Goal: Information Seeking & Learning: Learn about a topic

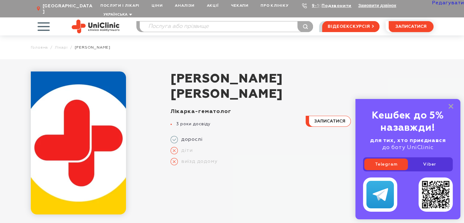
click at [443, 3] on link "Редагувати" at bounding box center [448, 3] width 32 height 5
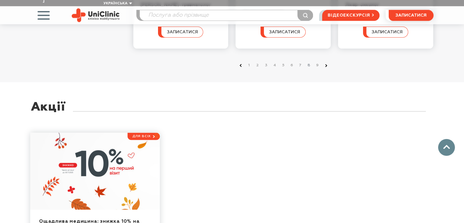
scroll to position [630, 0]
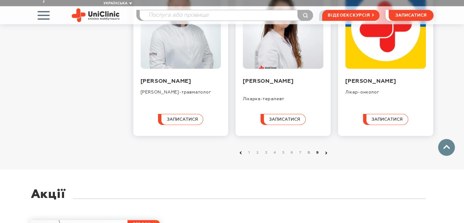
click at [318, 149] on link "9" at bounding box center [317, 152] width 6 height 6
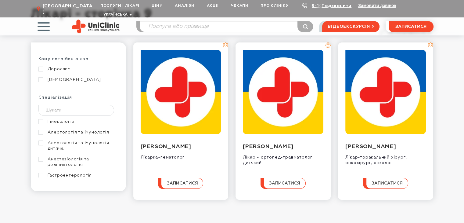
scroll to position [91, 0]
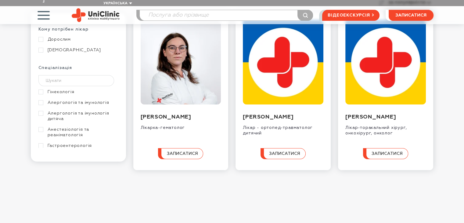
scroll to position [61, 0]
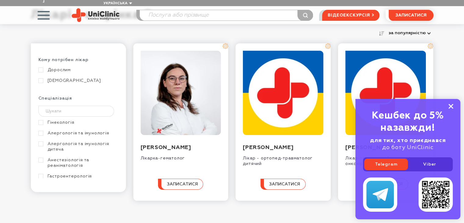
click at [450, 105] on icon at bounding box center [450, 106] width 5 height 5
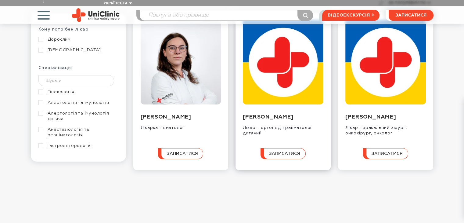
scroll to position [122, 0]
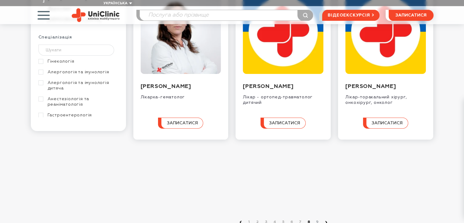
click at [308, 219] on link "8" at bounding box center [309, 222] width 6 height 6
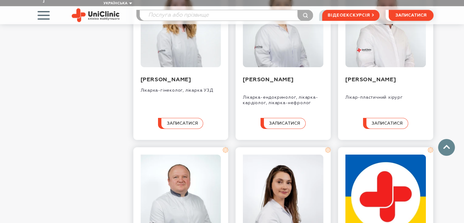
scroll to position [459, 0]
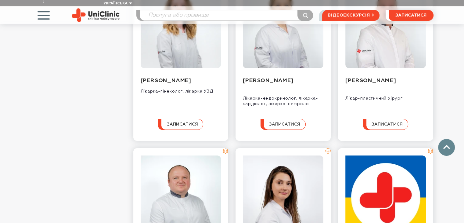
click at [168, 10] on input "search" at bounding box center [226, 15] width 173 height 10
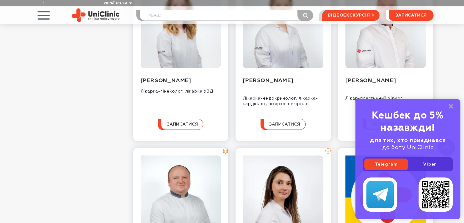
type input "мыщ"
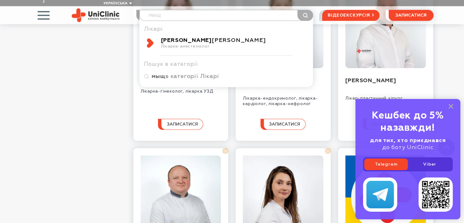
click at [186, 38] on b "Міщенко" at bounding box center [186, 40] width 51 height 5
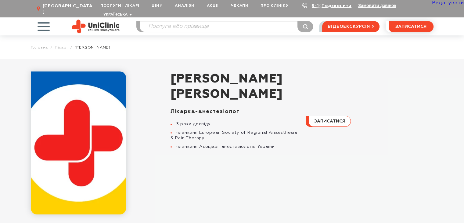
click at [447, 4] on link "Редагувати" at bounding box center [448, 3] width 32 height 5
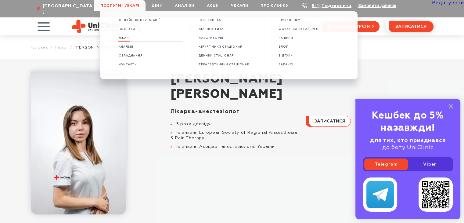
click at [130, 38] on span "Лікарі" at bounding box center [123, 37] width 11 height 3
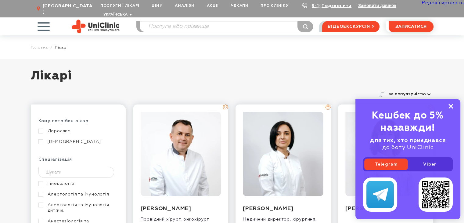
click at [449, 105] on rect at bounding box center [450, 106] width 5 height 5
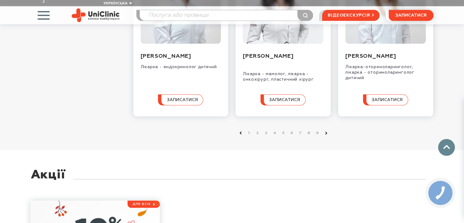
scroll to position [716, 0]
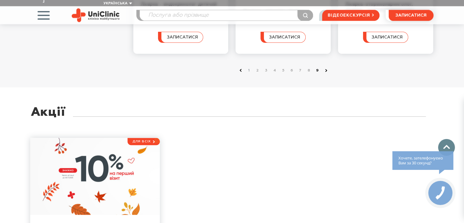
click at [317, 73] on link "9" at bounding box center [317, 70] width 6 height 6
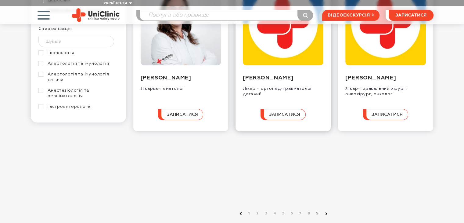
scroll to position [183, 0]
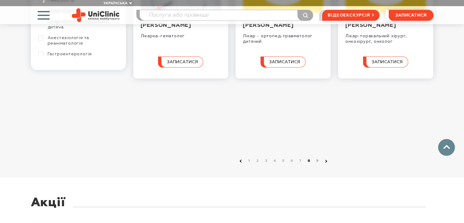
click at [309, 158] on link "8" at bounding box center [309, 161] width 6 height 6
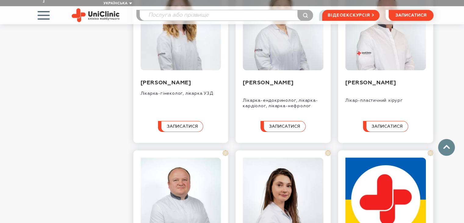
scroll to position [549, 0]
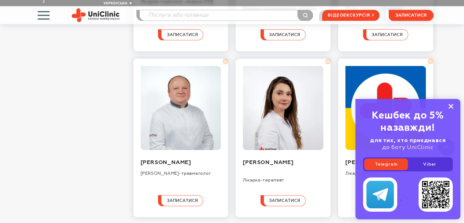
click at [452, 106] on icon at bounding box center [450, 106] width 5 height 5
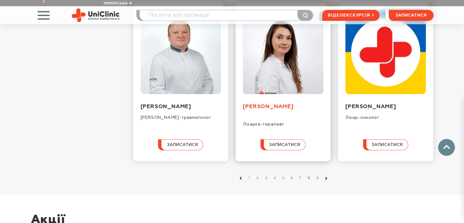
scroll to position [640, 0]
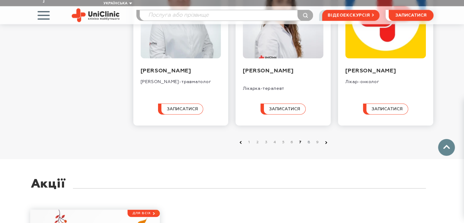
click at [300, 139] on link "7" at bounding box center [300, 142] width 6 height 6
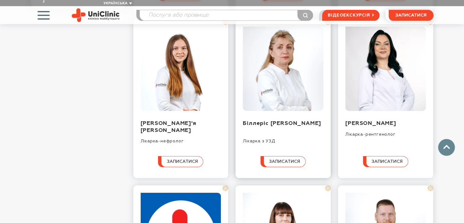
scroll to position [366, 0]
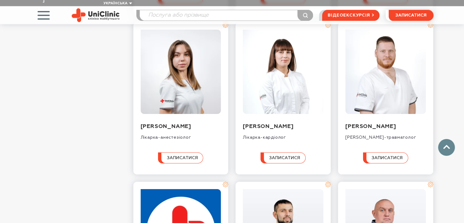
scroll to position [396, 0]
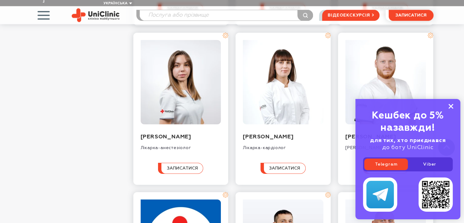
click at [450, 105] on icon at bounding box center [450, 106] width 5 height 5
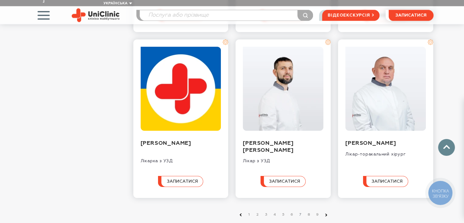
scroll to position [640, 0]
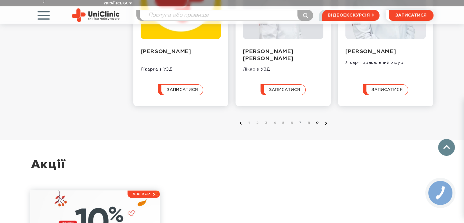
click at [317, 126] on link "9" at bounding box center [317, 123] width 6 height 6
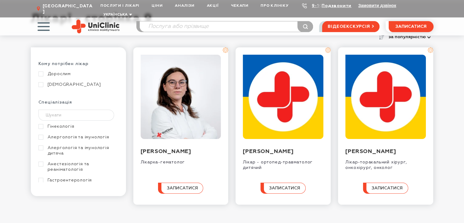
scroll to position [91, 0]
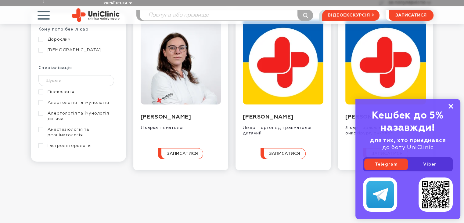
click at [452, 106] on icon at bounding box center [450, 106] width 5 height 5
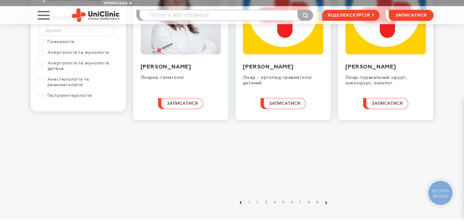
scroll to position [152, 0]
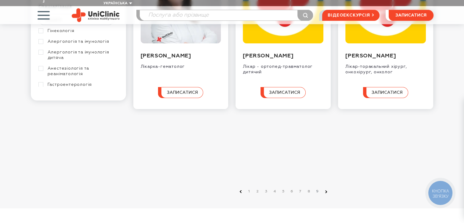
click at [317, 188] on li "9" at bounding box center [316, 191] width 9 height 6
click at [309, 188] on link "8" at bounding box center [309, 191] width 6 height 6
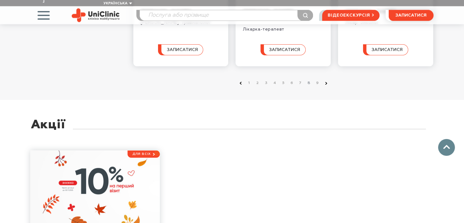
scroll to position [608, 0]
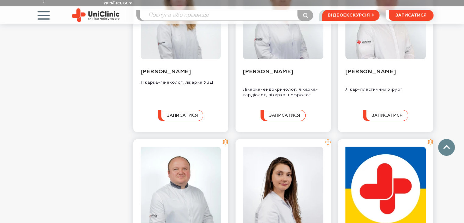
scroll to position [533, 0]
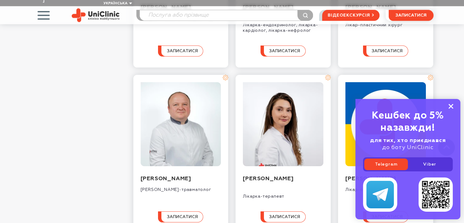
click at [452, 105] on rect at bounding box center [450, 106] width 5 height 5
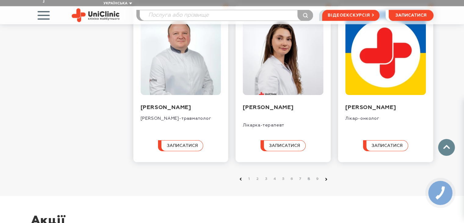
scroll to position [624, 0]
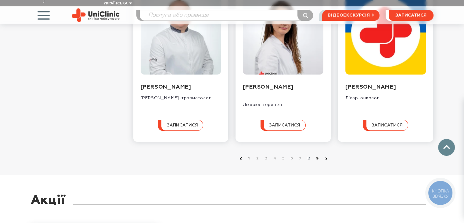
click at [317, 155] on link "9" at bounding box center [317, 158] width 6 height 6
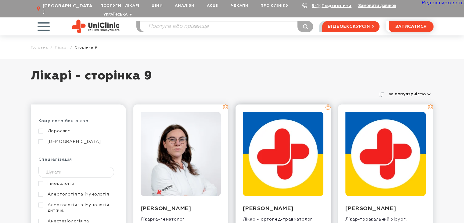
scroll to position [61, 0]
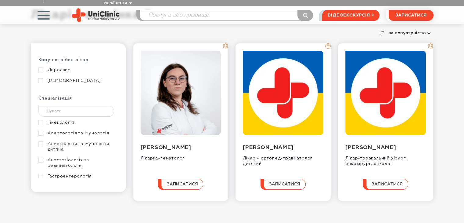
scroll to position [122, 0]
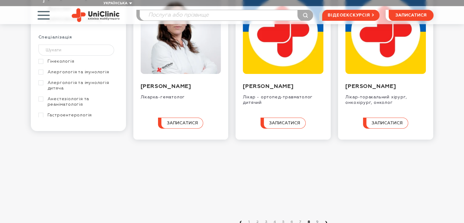
click at [308, 219] on link "8" at bounding box center [309, 222] width 6 height 6
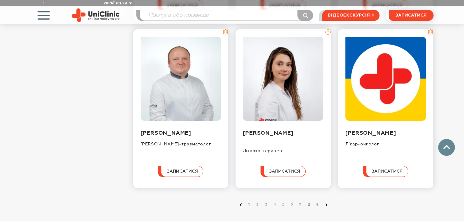
scroll to position [579, 0]
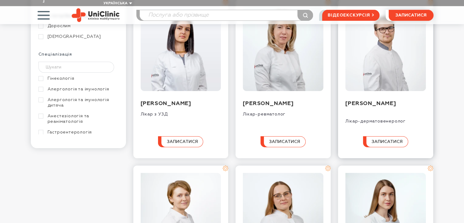
scroll to position [122, 0]
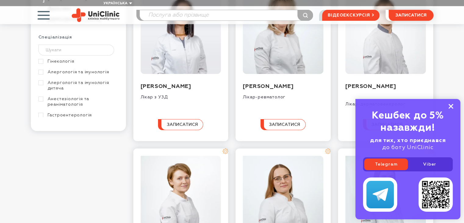
click at [450, 105] on rect at bounding box center [450, 106] width 5 height 5
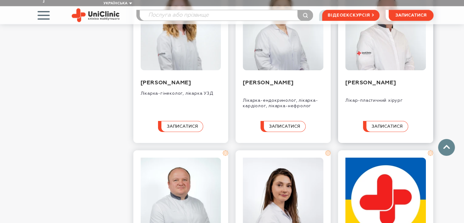
scroll to position [579, 0]
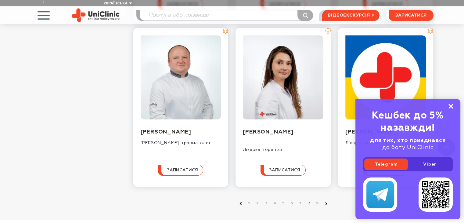
drag, startPoint x: 450, startPoint y: 107, endPoint x: 396, endPoint y: 132, distance: 59.3
click at [450, 107] on rect at bounding box center [450, 106] width 5 height 5
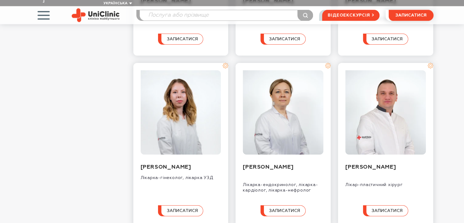
scroll to position [111, 0]
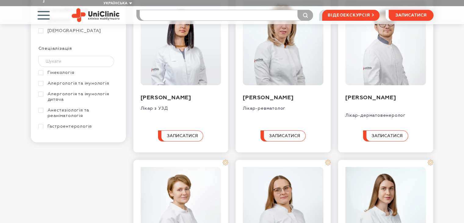
click at [178, 10] on input "search" at bounding box center [226, 15] width 173 height 10
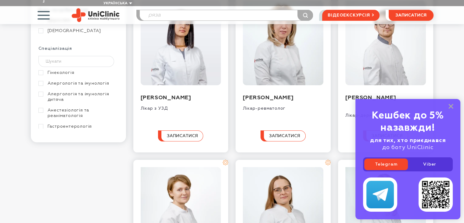
type input "ряза"
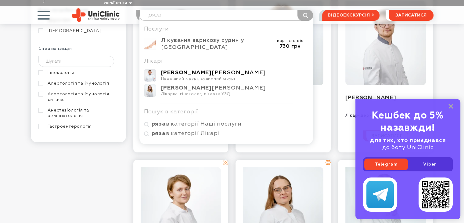
click at [184, 70] on b "Рязанов" at bounding box center [186, 72] width 51 height 5
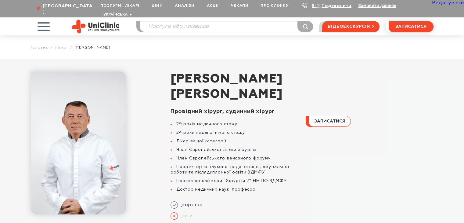
click at [450, 2] on link "Редагувати" at bounding box center [448, 3] width 32 height 5
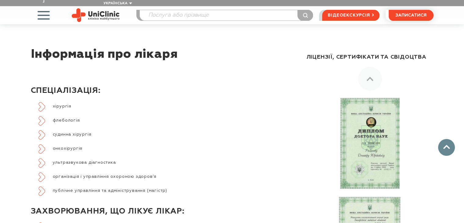
scroll to position [244, 0]
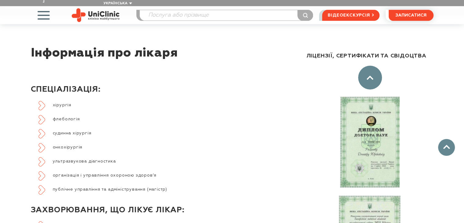
click at [375, 70] on div at bounding box center [370, 78] width 24 height 24
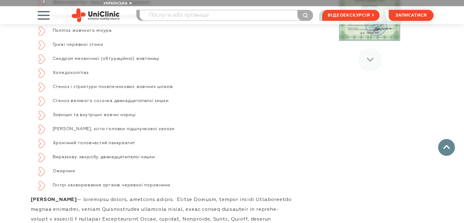
scroll to position [488, 0]
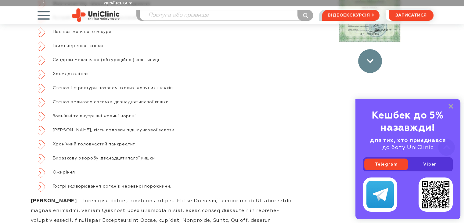
click at [371, 59] on div at bounding box center [370, 61] width 24 height 24
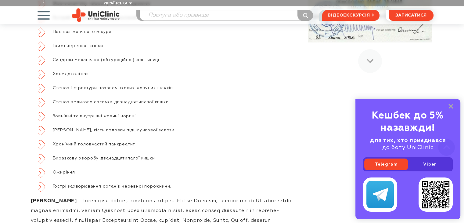
scroll to position [260, 0]
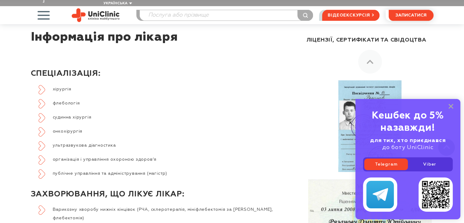
drag, startPoint x: 450, startPoint y: 105, endPoint x: 335, endPoint y: 109, distance: 115.0
click at [441, 105] on div "Кешбек до 5% назавжди! для тих, хто приєднався до боту UniClinic Telegram Viber" at bounding box center [407, 159] width 105 height 120
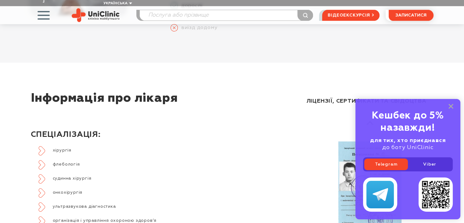
scroll to position [138, 0]
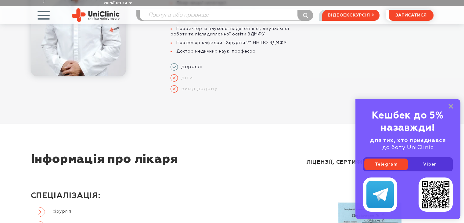
drag, startPoint x: 451, startPoint y: 105, endPoint x: 285, endPoint y: 147, distance: 171.3
click at [449, 106] on rect at bounding box center [450, 106] width 5 height 5
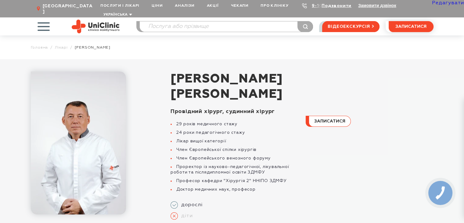
scroll to position [0, 0]
click at [446, 4] on link "Редагувати" at bounding box center [448, 3] width 32 height 5
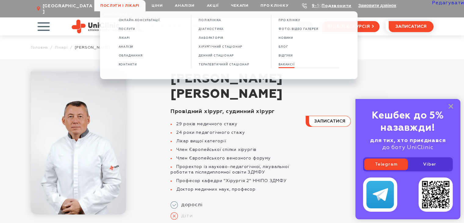
click at [294, 65] on span "ВАКАНСІЇ" at bounding box center [286, 64] width 16 height 3
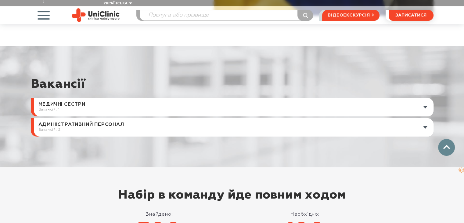
scroll to position [213, 0]
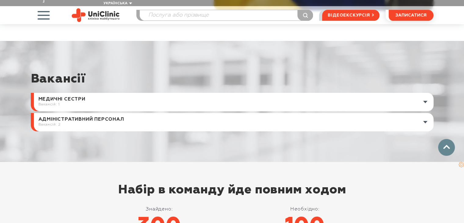
click at [66, 95] on link at bounding box center [233, 102] width 399 height 18
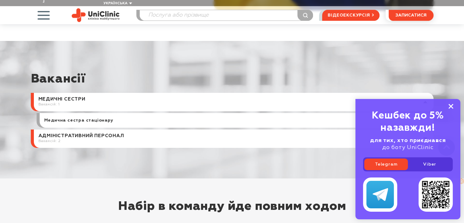
click at [450, 107] on icon at bounding box center [450, 106] width 5 height 5
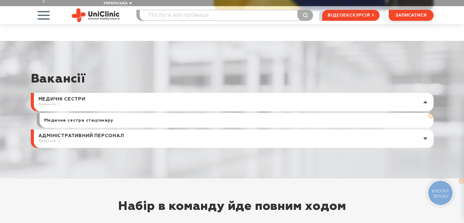
scroll to position [0, 0]
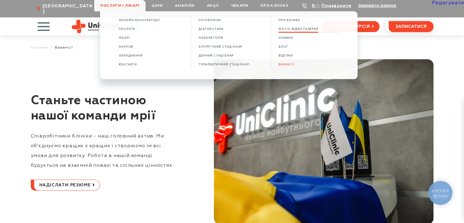
click at [296, 31] on span "ФОТО-ВІДЕО ГАЛЕРЕЯ" at bounding box center [298, 28] width 40 height 3
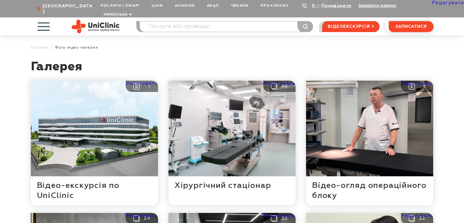
click at [446, 4] on link "Редагувати" at bounding box center [448, 3] width 32 height 5
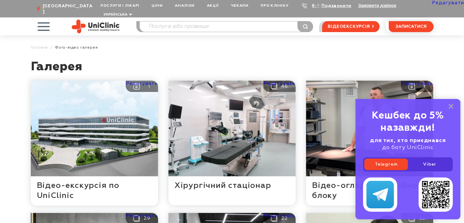
drag, startPoint x: 451, startPoint y: 106, endPoint x: 450, endPoint y: 96, distance: 10.7
click at [451, 106] on rect at bounding box center [450, 106] width 5 height 5
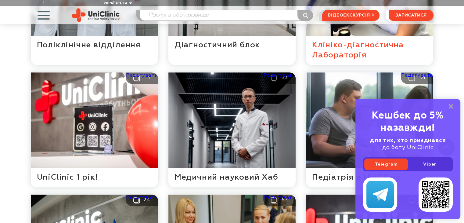
scroll to position [305, 0]
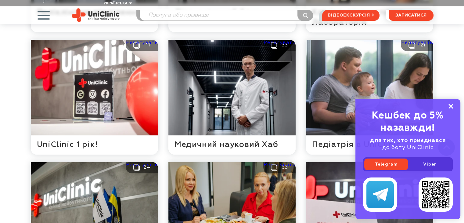
click at [450, 107] on rect at bounding box center [450, 106] width 5 height 5
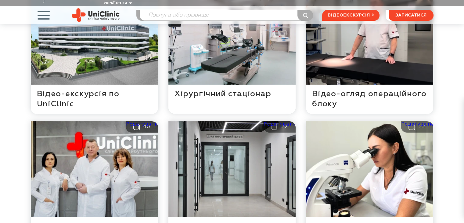
scroll to position [152, 0]
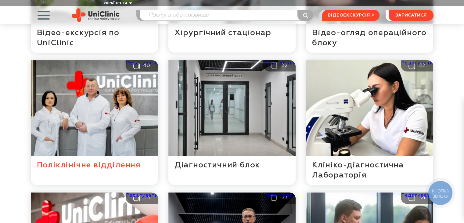
click at [112, 125] on button at bounding box center [94, 122] width 127 height 124
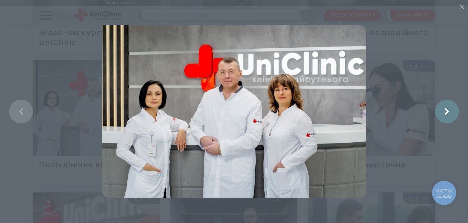
click at [445, 115] on link at bounding box center [447, 111] width 24 height 24
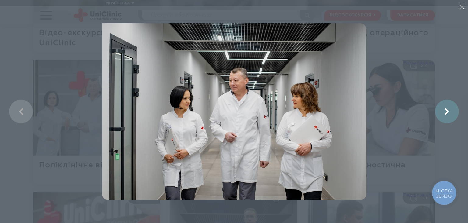
click at [445, 115] on link at bounding box center [447, 111] width 24 height 24
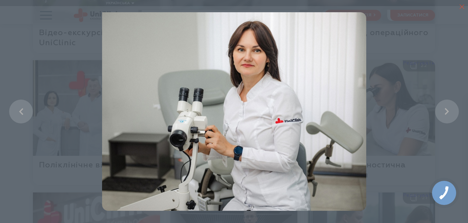
click at [463, 6] on line "button" at bounding box center [462, 7] width 4 height 4
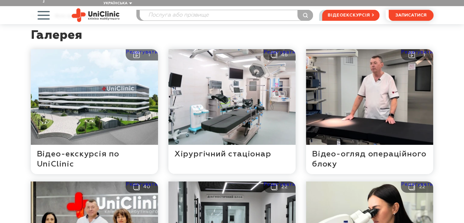
scroll to position [30, 0]
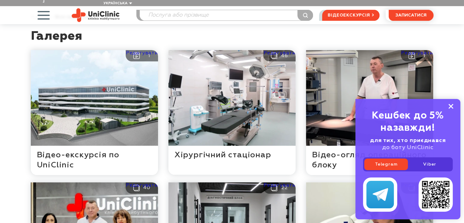
click at [450, 105] on icon at bounding box center [450, 106] width 5 height 5
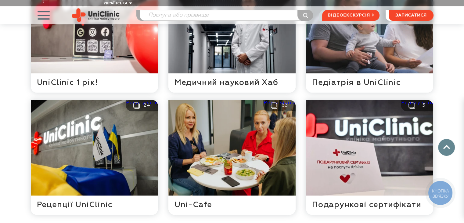
scroll to position [396, 0]
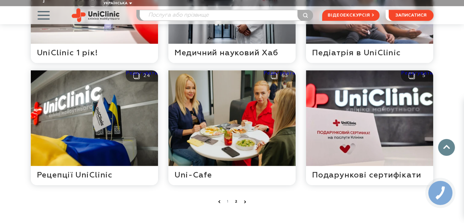
click at [235, 198] on link "2" at bounding box center [236, 201] width 6 height 6
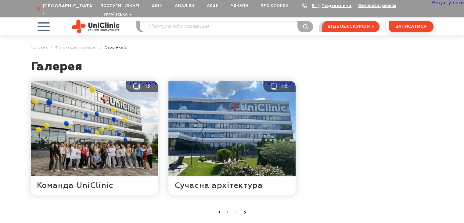
click at [226, 209] on link "1" at bounding box center [228, 212] width 6 height 6
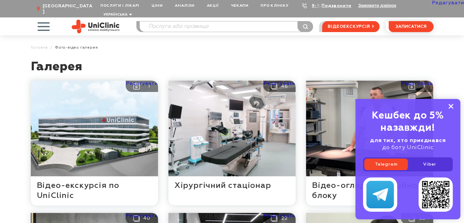
click at [452, 104] on icon at bounding box center [450, 106] width 5 height 5
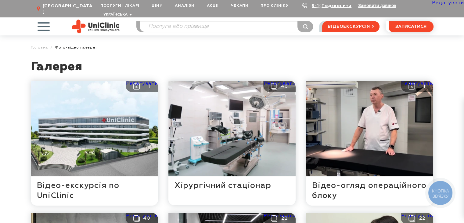
click at [286, 59] on h1 "Галерея" at bounding box center [232, 69] width 402 height 21
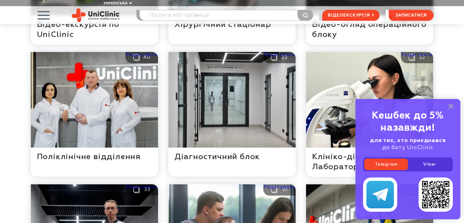
scroll to position [152, 0]
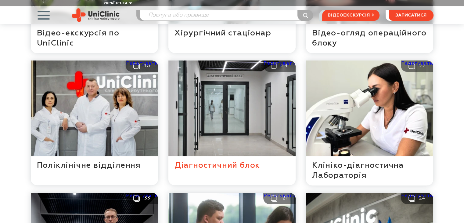
click at [259, 67] on button at bounding box center [231, 122] width 127 height 124
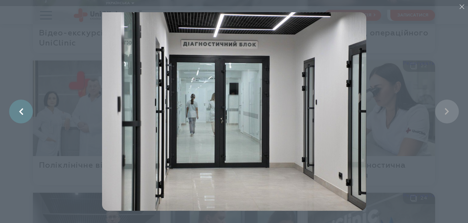
click at [23, 112] on link at bounding box center [21, 111] width 24 height 24
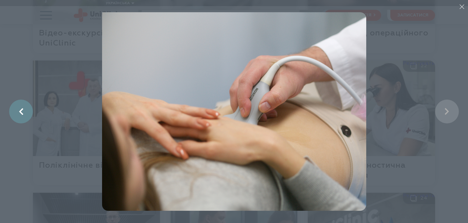
click at [23, 112] on link at bounding box center [21, 111] width 24 height 24
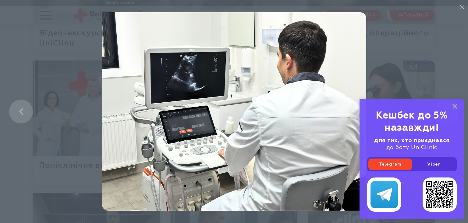
drag, startPoint x: 456, startPoint y: 106, endPoint x: 352, endPoint y: 113, distance: 103.9
click at [455, 106] on rect at bounding box center [455, 106] width 5 height 5
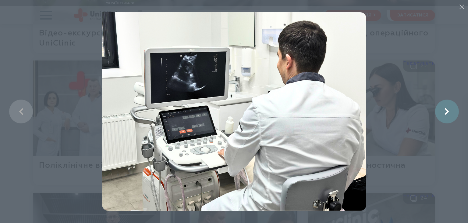
click at [450, 108] on link at bounding box center [447, 111] width 24 height 24
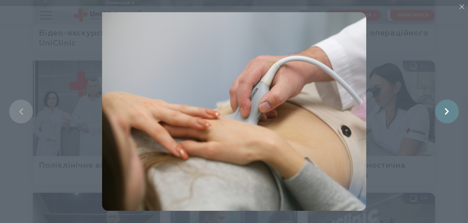
click at [450, 108] on link at bounding box center [447, 111] width 24 height 24
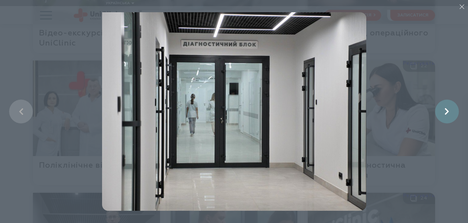
click at [450, 108] on link at bounding box center [447, 111] width 24 height 24
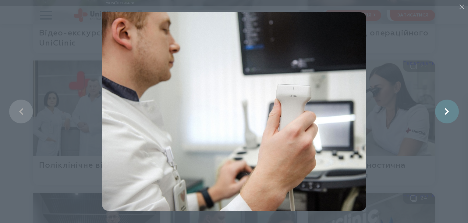
click at [450, 108] on link at bounding box center [447, 111] width 24 height 24
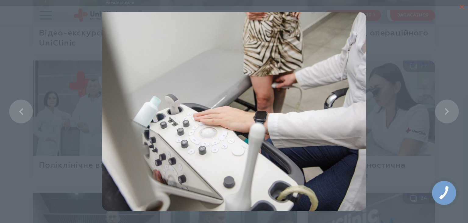
click at [461, 8] on icon "button" at bounding box center [462, 6] width 5 height 5
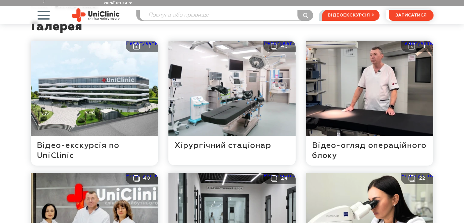
scroll to position [37, 0]
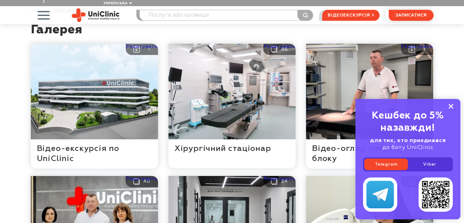
click at [449, 107] on rect at bounding box center [450, 106] width 5 height 5
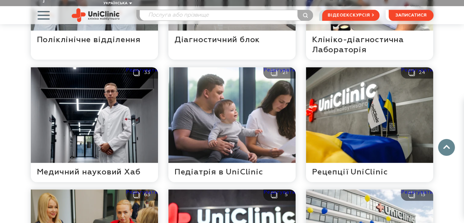
scroll to position [281, 0]
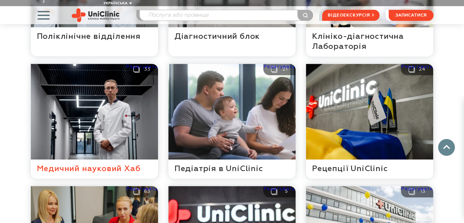
click at [91, 128] on button at bounding box center [94, 121] width 127 height 115
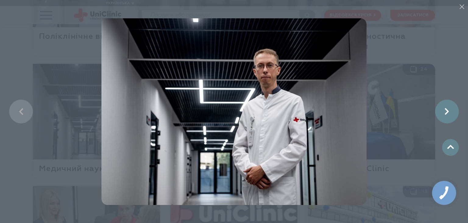
click at [448, 112] on link at bounding box center [447, 111] width 24 height 24
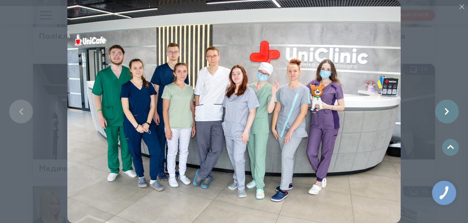
click at [448, 112] on link at bounding box center [447, 111] width 24 height 24
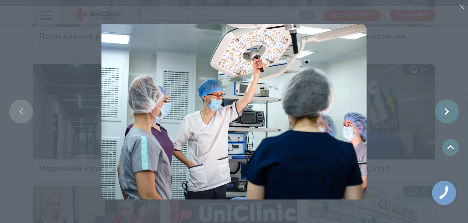
click at [448, 112] on link at bounding box center [447, 111] width 24 height 24
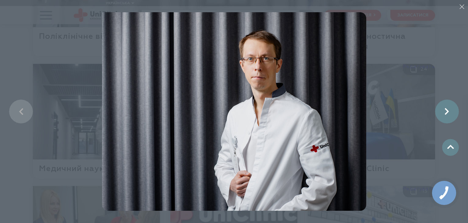
click at [448, 112] on link at bounding box center [447, 111] width 24 height 24
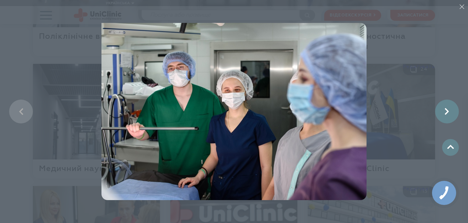
click at [448, 112] on link at bounding box center [447, 111] width 24 height 24
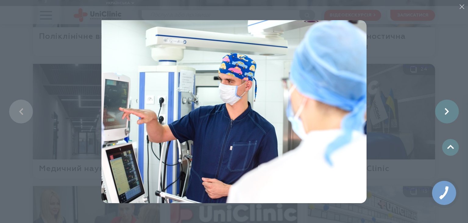
click at [448, 112] on link at bounding box center [447, 111] width 24 height 24
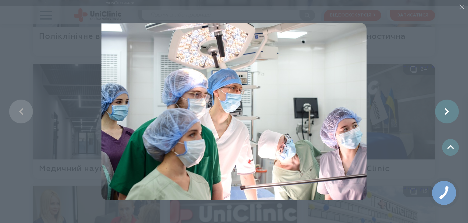
click at [448, 112] on link at bounding box center [447, 111] width 24 height 24
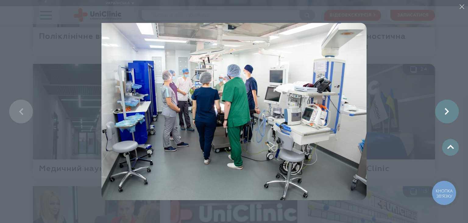
click at [448, 112] on link at bounding box center [447, 111] width 24 height 24
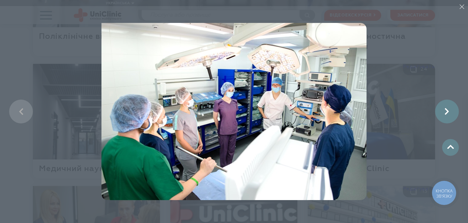
click at [448, 112] on link at bounding box center [447, 111] width 24 height 24
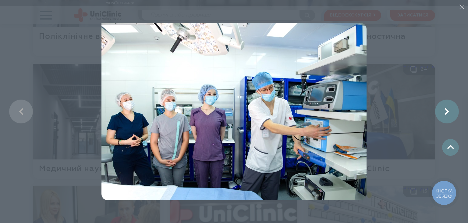
click at [448, 112] on link at bounding box center [447, 111] width 24 height 24
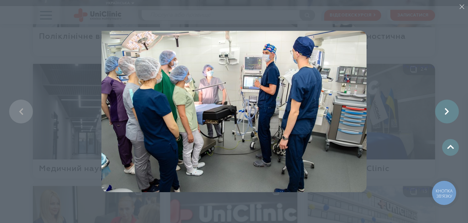
click at [448, 112] on link at bounding box center [447, 111] width 24 height 24
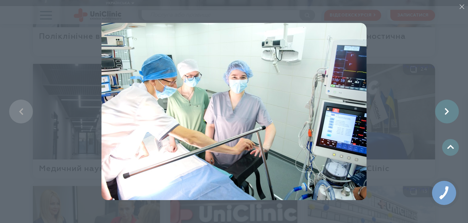
click at [448, 112] on link at bounding box center [447, 111] width 24 height 24
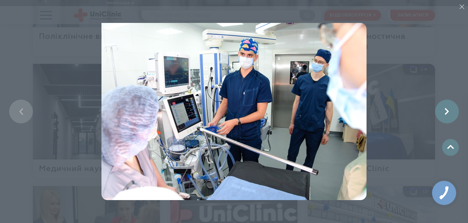
click at [448, 112] on link at bounding box center [447, 111] width 24 height 24
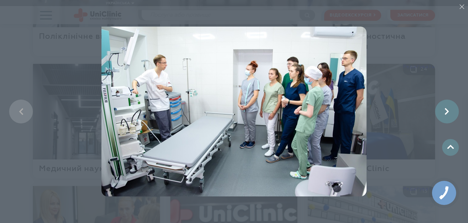
click at [448, 112] on link at bounding box center [447, 111] width 24 height 24
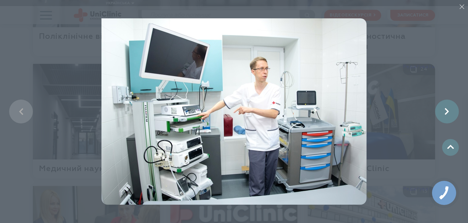
click at [448, 112] on link at bounding box center [447, 111] width 24 height 24
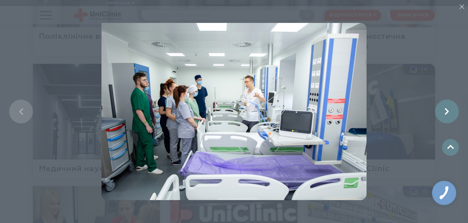
click at [448, 112] on link at bounding box center [447, 111] width 24 height 24
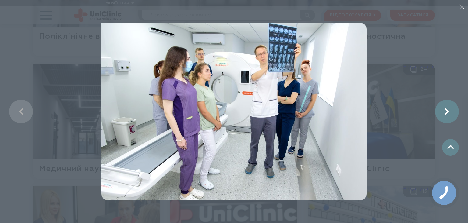
click at [448, 112] on link at bounding box center [447, 111] width 24 height 24
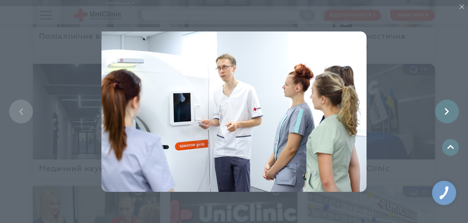
click at [447, 113] on link at bounding box center [447, 111] width 24 height 24
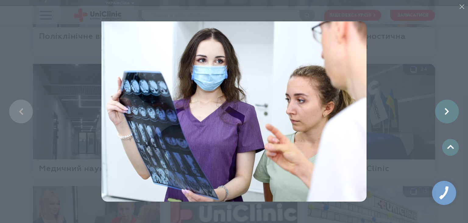
click at [446, 113] on link at bounding box center [447, 111] width 24 height 24
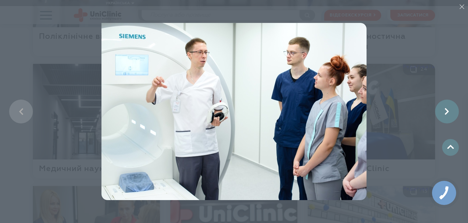
click at [446, 113] on link at bounding box center [447, 111] width 24 height 24
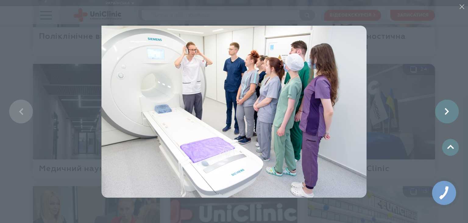
click at [446, 113] on link at bounding box center [447, 111] width 24 height 24
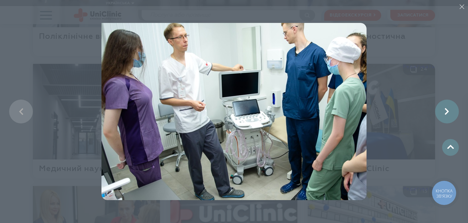
click at [446, 113] on link at bounding box center [447, 111] width 24 height 24
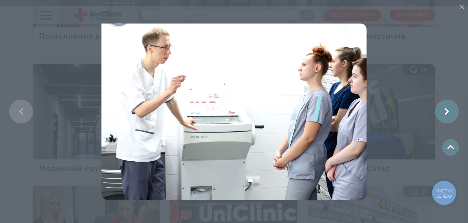
click at [446, 113] on link at bounding box center [447, 111] width 24 height 24
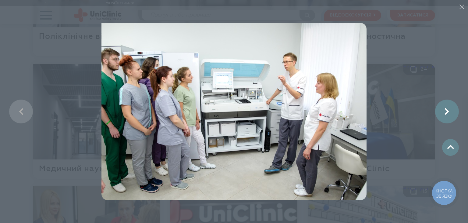
click at [446, 113] on link at bounding box center [447, 111] width 24 height 24
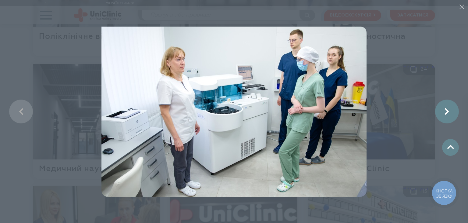
click at [446, 113] on link at bounding box center [447, 111] width 24 height 24
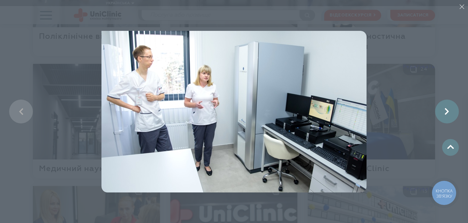
click at [446, 113] on link at bounding box center [447, 111] width 24 height 24
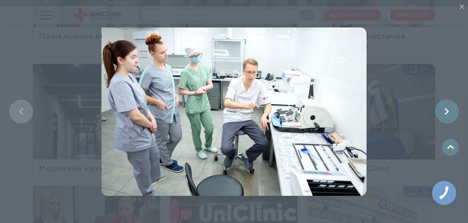
click at [446, 113] on link at bounding box center [447, 111] width 24 height 24
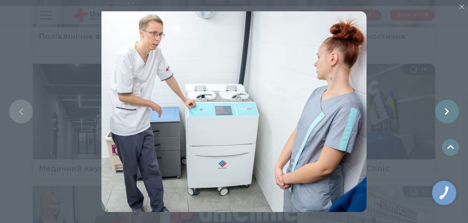
click at [446, 113] on link at bounding box center [447, 111] width 24 height 24
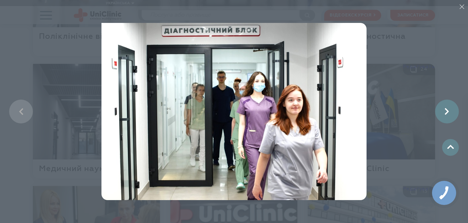
click at [446, 113] on link at bounding box center [447, 111] width 24 height 24
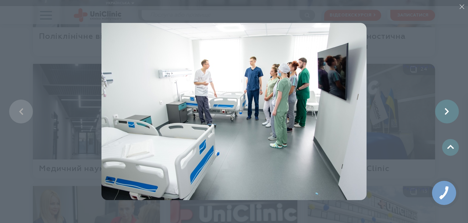
click at [446, 113] on link at bounding box center [447, 111] width 24 height 24
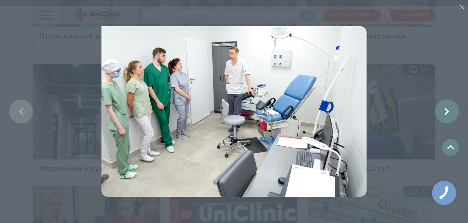
click at [446, 113] on link at bounding box center [447, 111] width 24 height 24
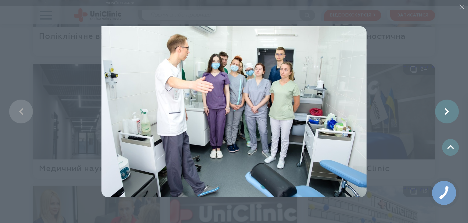
click at [446, 113] on link at bounding box center [447, 111] width 24 height 24
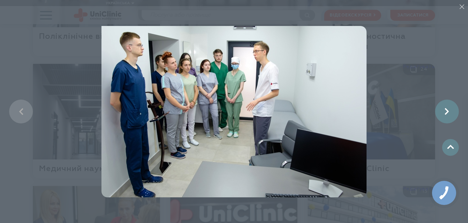
click at [446, 113] on link at bounding box center [447, 111] width 24 height 24
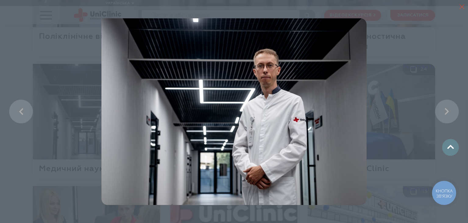
click at [462, 8] on icon "button" at bounding box center [462, 6] width 5 height 5
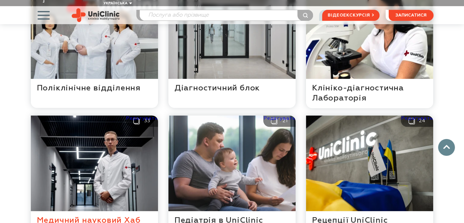
click at [84, 157] on button at bounding box center [94, 172] width 127 height 115
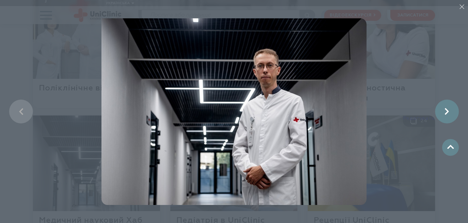
click at [447, 111] on link at bounding box center [447, 111] width 24 height 24
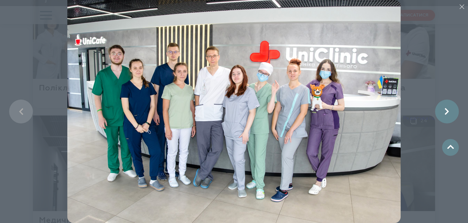
click at [447, 111] on link at bounding box center [447, 111] width 24 height 24
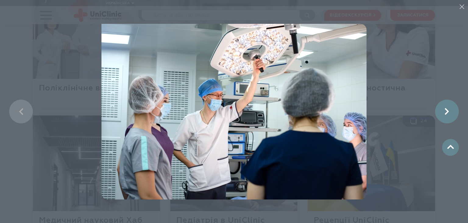
click at [447, 111] on link at bounding box center [447, 111] width 24 height 24
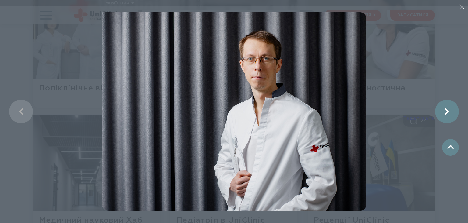
click at [447, 111] on link at bounding box center [447, 111] width 24 height 24
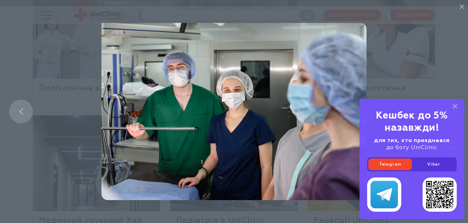
click at [447, 111] on div "Кешбек до 5% назавжди!" at bounding box center [412, 121] width 90 height 24
click at [455, 106] on rect at bounding box center [455, 106] width 5 height 5
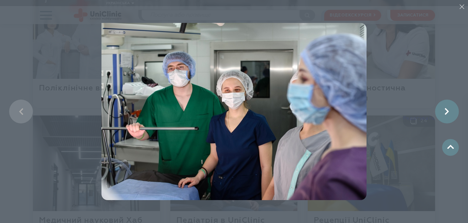
click at [449, 112] on link at bounding box center [447, 111] width 24 height 24
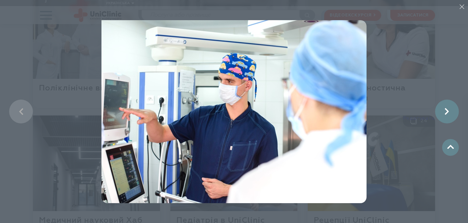
click at [449, 112] on link at bounding box center [447, 111] width 24 height 24
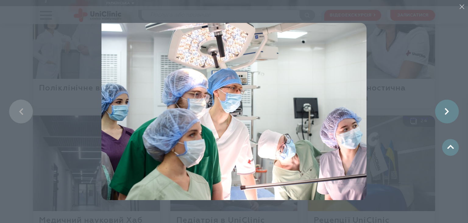
click at [449, 112] on link at bounding box center [447, 111] width 24 height 24
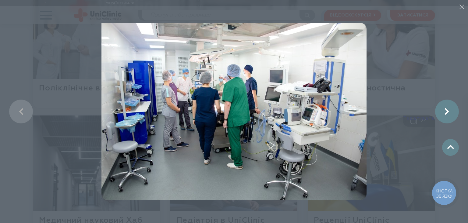
click at [449, 112] on link at bounding box center [447, 111] width 24 height 24
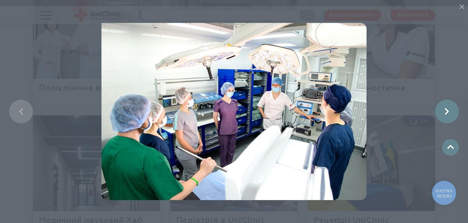
click at [449, 112] on link at bounding box center [447, 111] width 24 height 24
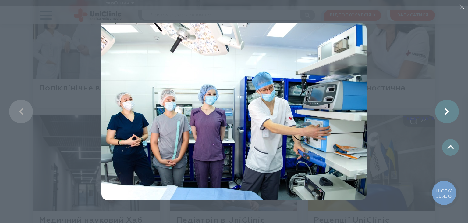
click at [449, 112] on link at bounding box center [447, 111] width 24 height 24
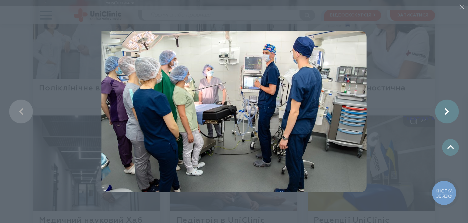
click at [449, 112] on link at bounding box center [447, 111] width 24 height 24
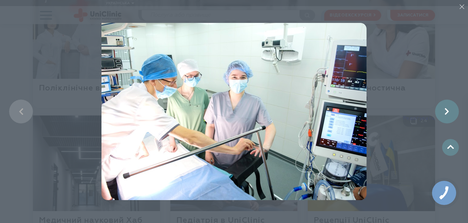
click at [449, 112] on link at bounding box center [447, 111] width 24 height 24
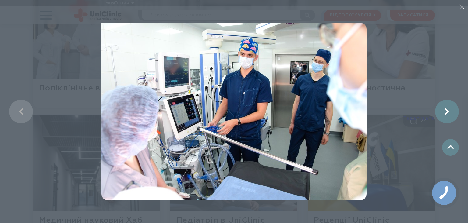
click at [449, 112] on link at bounding box center [447, 111] width 24 height 24
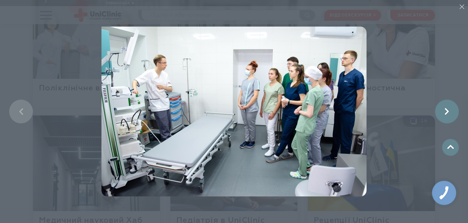
click at [449, 112] on link at bounding box center [447, 111] width 24 height 24
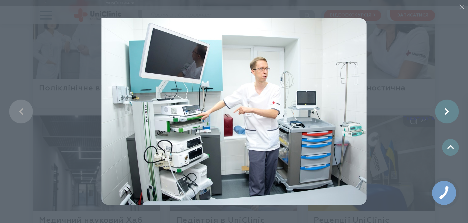
click at [449, 112] on link at bounding box center [447, 111] width 24 height 24
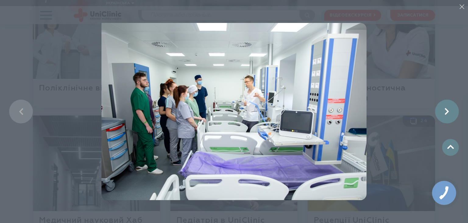
click at [449, 112] on link at bounding box center [447, 111] width 24 height 24
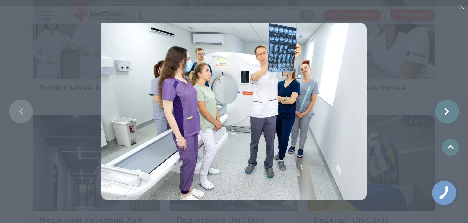
click at [449, 112] on link at bounding box center [447, 111] width 24 height 24
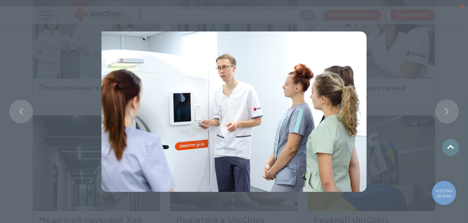
click at [463, 9] on line "button" at bounding box center [462, 7] width 4 height 4
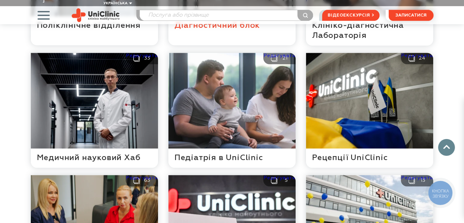
scroll to position [338, 0]
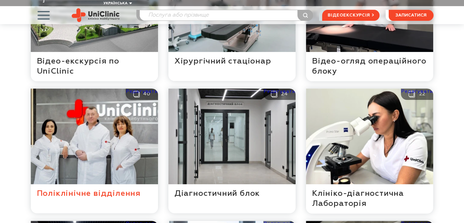
scroll to position [213, 0]
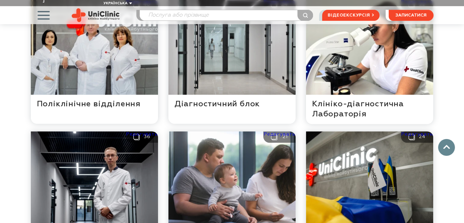
click at [117, 155] on button at bounding box center [94, 188] width 127 height 115
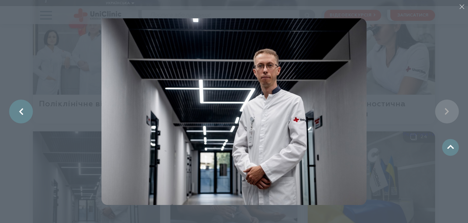
click at [13, 111] on link at bounding box center [21, 111] width 24 height 24
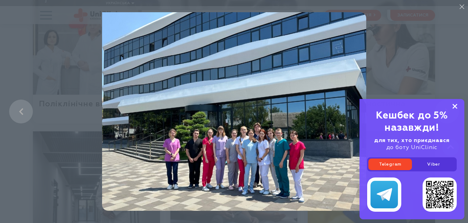
click at [457, 106] on icon at bounding box center [455, 106] width 5 height 5
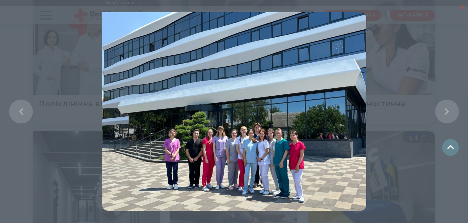
click at [463, 9] on line "button" at bounding box center [462, 7] width 4 height 4
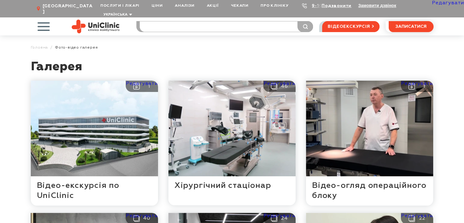
click at [222, 23] on input "search" at bounding box center [226, 26] width 173 height 10
type input "бойко"
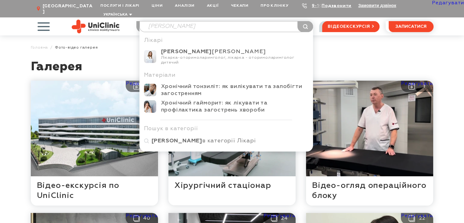
click at [204, 55] on div "Лікарка-оториноларинголог, лікарка - оториноларинголог дитячий" at bounding box center [235, 60] width 148 height 10
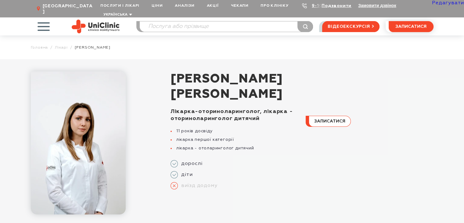
drag, startPoint x: 256, startPoint y: 106, endPoint x: 178, endPoint y: 101, distance: 78.2
click at [160, 105] on div "[PERSON_NAME] Лікарка-оториноларинголог, лікарка - оториноларинголог дитячий 11…" at bounding box center [294, 142] width 280 height 143
copy div "Лікарка-оториноларинголог"
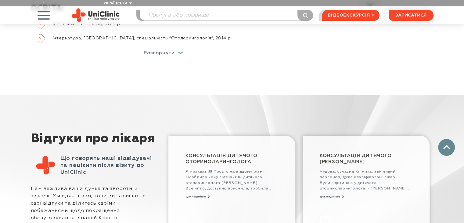
scroll to position [579, 0]
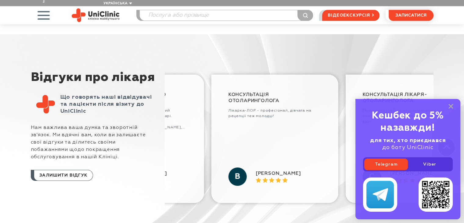
drag, startPoint x: 391, startPoint y: 148, endPoint x: 155, endPoint y: 158, distance: 236.8
click at [156, 158] on div "Відгуки про лікаря Що говорять наші відвідувачі та пацієнти після візиту до Uni…" at bounding box center [232, 138] width 402 height 135
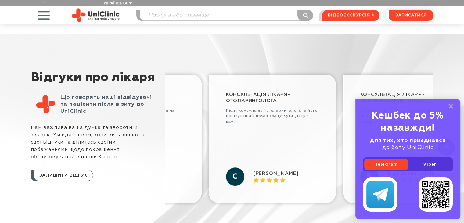
drag, startPoint x: 252, startPoint y: 154, endPoint x: 65, endPoint y: 161, distance: 187.0
click at [68, 161] on div "Відгуки про лікаря Що говорять наші відвідувачі та пацієнти після візиту до Uni…" at bounding box center [232, 138] width 402 height 135
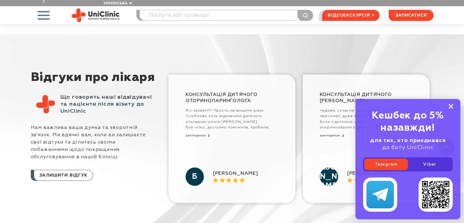
click at [450, 105] on icon at bounding box center [450, 106] width 5 height 5
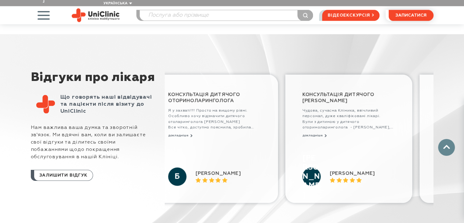
drag, startPoint x: 374, startPoint y: 146, endPoint x: 142, endPoint y: 161, distance: 232.5
click at [142, 161] on div "Відгуки про лікаря Що говорять наші відвідувачі та пацієнти після візиту до Uni…" at bounding box center [232, 138] width 402 height 135
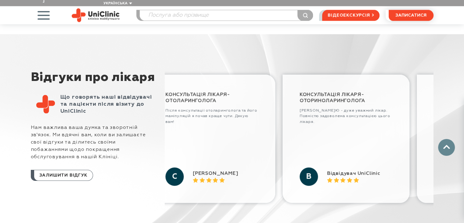
drag, startPoint x: 357, startPoint y: 148, endPoint x: 203, endPoint y: 152, distance: 154.0
click at [203, 152] on div "Консультація дитячого оториноларинголога Я у захваті!!!! Просто на вищому рівні…" at bounding box center [299, 138] width 268 height 135
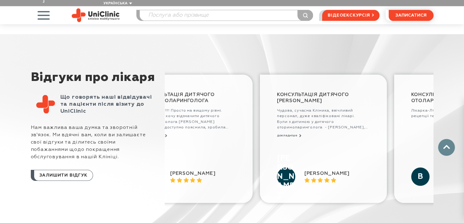
drag, startPoint x: 356, startPoint y: 143, endPoint x: 178, endPoint y: 150, distance: 177.9
click at [178, 150] on div "Консультація дитячого оториноларинголога Я у захваті!!!! Просто на вищому рівні…" at bounding box center [299, 138] width 268 height 135
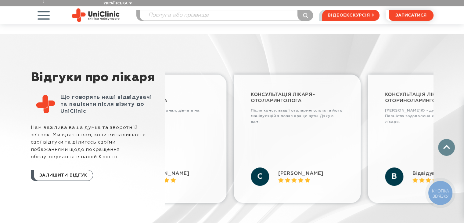
drag, startPoint x: 321, startPoint y: 150, endPoint x: 114, endPoint y: 148, distance: 207.0
click at [114, 148] on div "Відгуки про лікаря Що говорять наші відвідувачі та пацієнти після візиту до Uni…" at bounding box center [232, 138] width 402 height 135
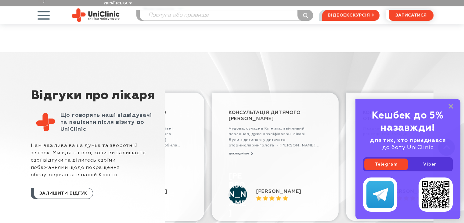
drag, startPoint x: 379, startPoint y: 147, endPoint x: 159, endPoint y: 145, distance: 219.5
click at [160, 146] on div "Відгуки про лікаря Що говорять наші відвідувачі та пацієнти після візиту до Uni…" at bounding box center [232, 156] width 402 height 135
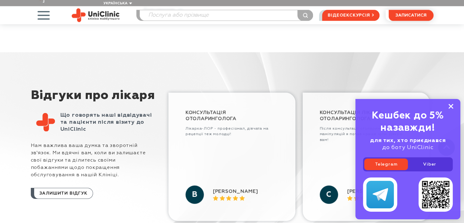
drag, startPoint x: 452, startPoint y: 105, endPoint x: 319, endPoint y: 140, distance: 138.0
click at [450, 105] on icon at bounding box center [450, 106] width 5 height 5
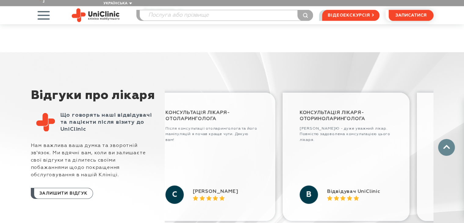
drag, startPoint x: 361, startPoint y: 138, endPoint x: 193, endPoint y: 143, distance: 168.1
click at [193, 143] on div "Консультація дитячого оториноларинголога Я у захваті!!!! Просто на вищому рівні…" at bounding box center [299, 156] width 268 height 135
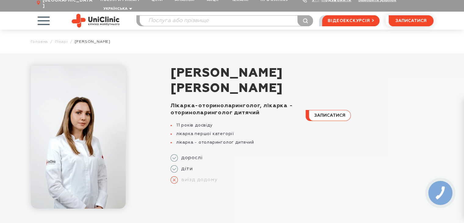
scroll to position [2, 0]
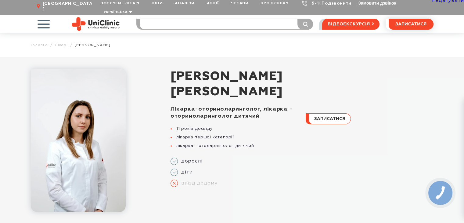
click at [189, 19] on input "search" at bounding box center [226, 24] width 173 height 10
type input "сивол"
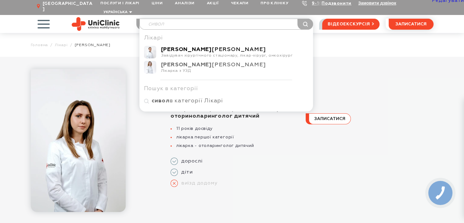
click at [188, 46] on div "Сиволап Дмитро Віталійович" at bounding box center [235, 49] width 148 height 7
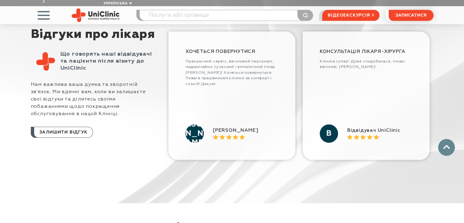
scroll to position [579, 0]
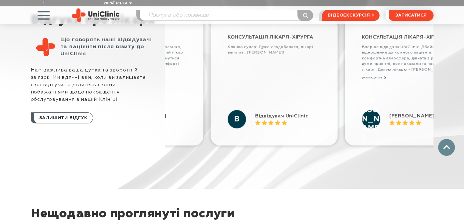
drag, startPoint x: 249, startPoint y: 91, endPoint x: 145, endPoint y: 87, distance: 104.1
click at [145, 87] on div "Відгуки про лікаря Що говорять наші відвідувачі та пацієнти після візиту до Uni…" at bounding box center [232, 80] width 402 height 135
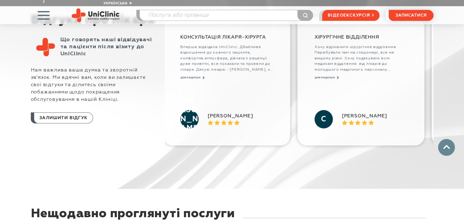
drag, startPoint x: 366, startPoint y: 90, endPoint x: 204, endPoint y: 91, distance: 161.9
click at [204, 91] on div "Хочеться повернутися Прекрасний сервіс, ввічливий персонал, надзвичайно сучасни…" at bounding box center [299, 80] width 268 height 135
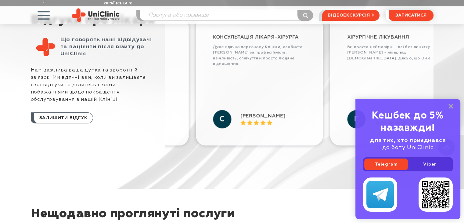
drag, startPoint x: 369, startPoint y: 86, endPoint x: 148, endPoint y: 91, distance: 221.7
click at [148, 91] on div "Відгуки про лікаря Що говорять наші відвідувачі та пацієнти після візиту до Uni…" at bounding box center [232, 80] width 402 height 135
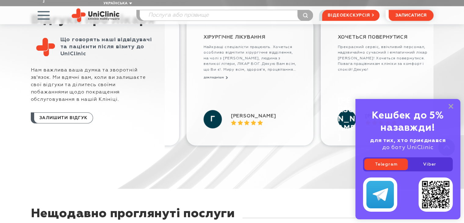
drag, startPoint x: 337, startPoint y: 86, endPoint x: 221, endPoint y: 89, distance: 116.2
click at [221, 89] on div "Хочеться повернутися Прекрасний сервіс, ввічливий персонал, надзвичайно сучасни…" at bounding box center [299, 80] width 268 height 135
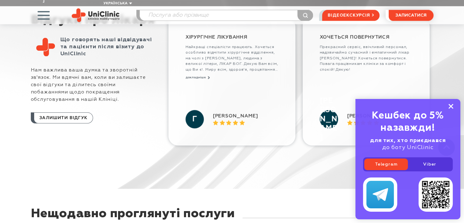
drag, startPoint x: 449, startPoint y: 104, endPoint x: 307, endPoint y: 105, distance: 142.4
click at [447, 105] on div "Кешбек до 5% назавжди! для тих, хто приєднався до боту UniClinic Telegram Viber" at bounding box center [407, 159] width 105 height 120
click at [197, 75] on button "докладніше" at bounding box center [197, 77] width 24 height 4
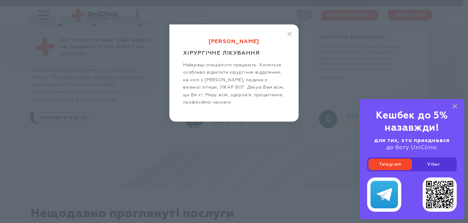
drag, startPoint x: 455, startPoint y: 105, endPoint x: 425, endPoint y: 109, distance: 30.4
click at [454, 105] on icon at bounding box center [455, 106] width 5 height 5
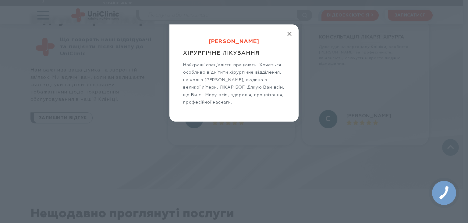
click at [289, 35] on icon "button" at bounding box center [290, 34] width 4 height 4
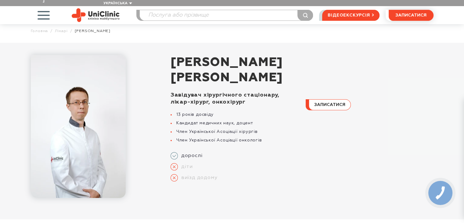
scroll to position [0, 0]
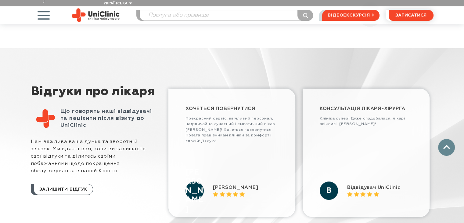
scroll to position [518, 0]
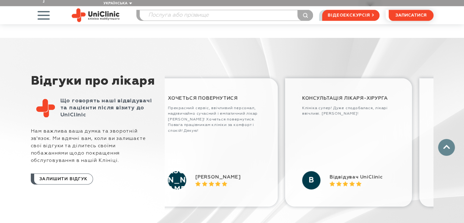
drag, startPoint x: 362, startPoint y: 160, endPoint x: 188, endPoint y: 159, distance: 173.8
click at [188, 159] on div "Хочеться повернутися Прекрасний сервіс, ввічливий персонал, надзвичайно сучасни…" at bounding box center [299, 141] width 268 height 135
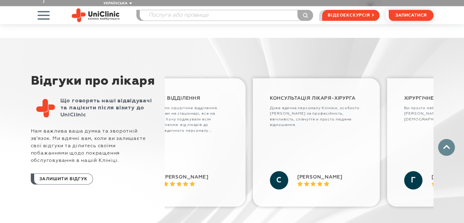
drag, startPoint x: 352, startPoint y: 149, endPoint x: 156, endPoint y: 155, distance: 196.2
click at [157, 155] on div "Відгуки про лікаря Що говорять наші відвідувачі та пацієнти після візиту до Uni…" at bounding box center [232, 141] width 402 height 135
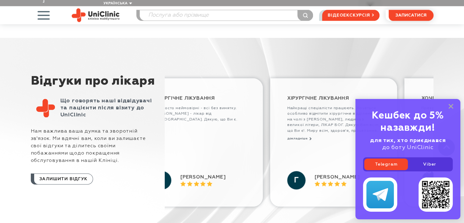
drag, startPoint x: 347, startPoint y: 145, endPoint x: 180, endPoint y: 147, distance: 166.5
click at [180, 147] on div "Хочеться повернутися Прекрасний сервіс, ввічливий персонал, надзвичайно сучасни…" at bounding box center [299, 141] width 268 height 135
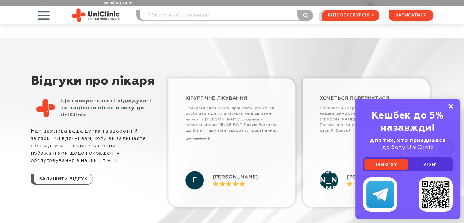
click at [450, 106] on rect at bounding box center [450, 106] width 5 height 5
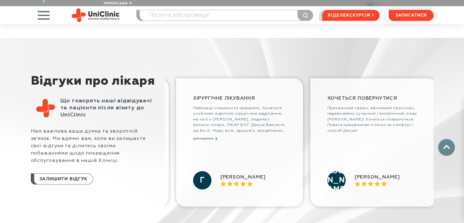
drag, startPoint x: 237, startPoint y: 141, endPoint x: 244, endPoint y: 141, distance: 7.3
click at [244, 141] on div "Хочеться повернутися Прекрасний сервіс, ввічливий персонал, надзвичайно сучасни…" at bounding box center [299, 141] width 268 height 135
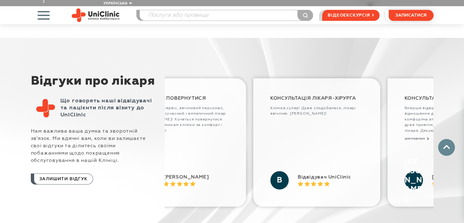
drag, startPoint x: 227, startPoint y: 145, endPoint x: 188, endPoint y: 146, distance: 39.0
click at [188, 146] on div "Хочеться повернутися Прекрасний сервіс, ввічливий персонал, надзвичайно сучасни…" at bounding box center [299, 141] width 268 height 135
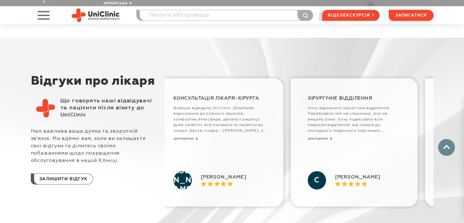
drag, startPoint x: 338, startPoint y: 147, endPoint x: 191, endPoint y: 152, distance: 146.4
click at [191, 152] on div "Хочеться повернутися Прекрасний сервіс, ввічливий персонал, надзвичайно сучасни…" at bounding box center [299, 141] width 268 height 135
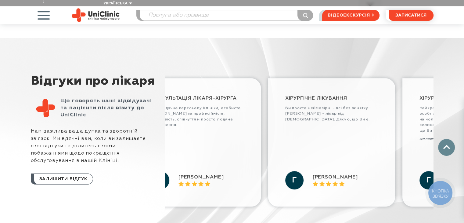
drag, startPoint x: 356, startPoint y: 150, endPoint x: 187, endPoint y: 156, distance: 168.7
click at [187, 156] on div "Хочеться повернутися Прекрасний сервіс, ввічливий персонал, надзвичайно сучасни…" at bounding box center [299, 141] width 268 height 135
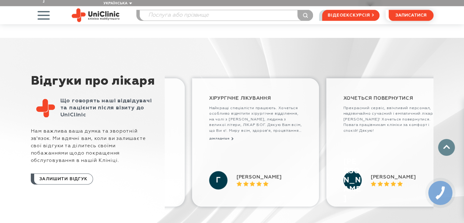
drag, startPoint x: 390, startPoint y: 156, endPoint x: 282, endPoint y: 159, distance: 107.6
click at [282, 159] on div "Хочеться повернутися Прекрасний сервіс, ввічливий персонал, надзвичайно сучасни…" at bounding box center [299, 141] width 268 height 135
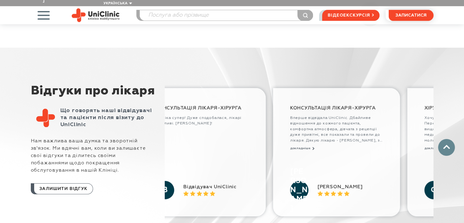
drag, startPoint x: 370, startPoint y: 141, endPoint x: 206, endPoint y: 139, distance: 163.4
click at [206, 139] on div "Хочеться повернутися Прекрасний сервіс, ввічливий персонал, надзвичайно сучасни…" at bounding box center [299, 151] width 268 height 135
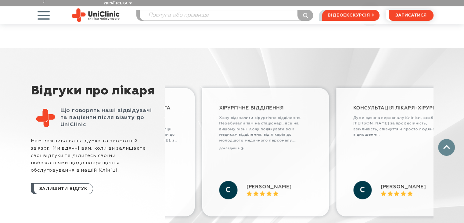
drag, startPoint x: 386, startPoint y: 142, endPoint x: 166, endPoint y: 144, distance: 219.8
click at [166, 144] on div "Хочеться повернутися Прекрасний сервіс, ввічливий персонал, надзвичайно сучасни…" at bounding box center [299, 151] width 268 height 135
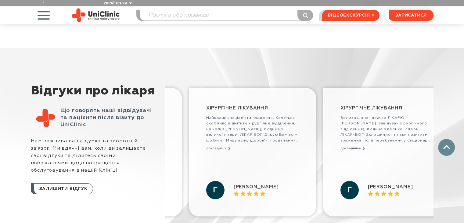
drag, startPoint x: 313, startPoint y: 141, endPoint x: 135, endPoint y: 144, distance: 177.2
click at [135, 144] on div "Відгуки про лікаря Що говорять наші відвідувачі та пацієнти після візиту до Uni…" at bounding box center [232, 151] width 402 height 135
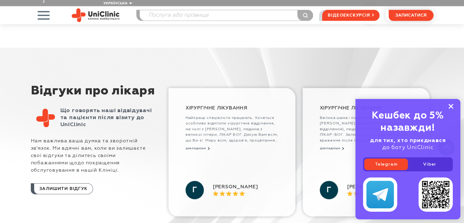
click at [450, 106] on icon at bounding box center [450, 106] width 5 height 5
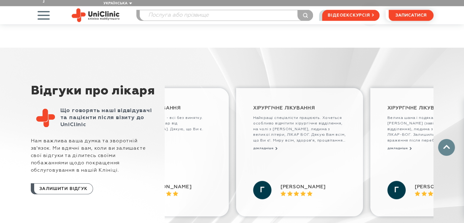
drag, startPoint x: 221, startPoint y: 153, endPoint x: 286, endPoint y: 152, distance: 65.3
click at [287, 153] on div "Хочеться повернутися Прекрасний сервіс, ввічливий персонал, надзвичайно сучасни…" at bounding box center [299, 151] width 268 height 135
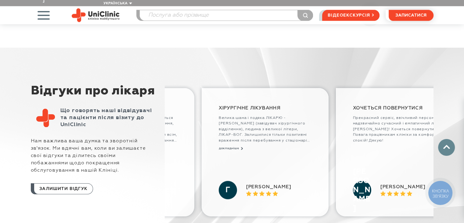
drag, startPoint x: 391, startPoint y: 150, endPoint x: 290, endPoint y: 150, distance: 100.9
click at [290, 150] on div "Хочеться повернутися Прекрасний сервіс, ввічливий персонал, надзвичайно сучасни…" at bounding box center [299, 151] width 268 height 135
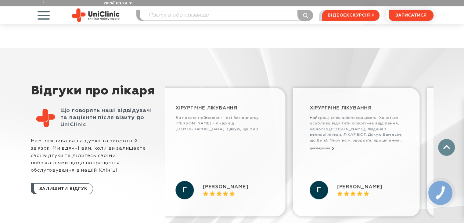
drag, startPoint x: 226, startPoint y: 153, endPoint x: 350, endPoint y: 153, distance: 124.1
click at [350, 153] on div "Хочеться повернутися Прекрасний сервіс, ввічливий персонал, надзвичайно сучасни…" at bounding box center [299, 151] width 268 height 135
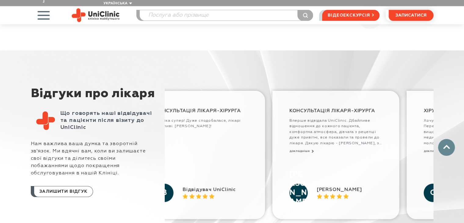
drag, startPoint x: 395, startPoint y: 142, endPoint x: 231, endPoint y: 145, distance: 164.4
click at [231, 145] on div "Хочеться повернутися Прекрасний сервіс, ввічливий персонал, надзвичайно сучасни…" at bounding box center [299, 154] width 268 height 135
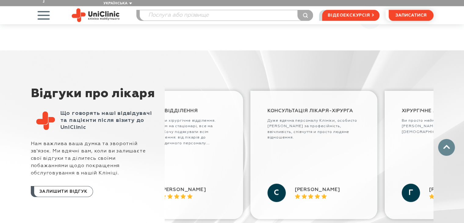
drag, startPoint x: 387, startPoint y: 150, endPoint x: 191, endPoint y: 151, distance: 195.1
click at [191, 151] on div "Хочеться повернутися Прекрасний сервіс, ввічливий персонал, надзвичайно сучасни…" at bounding box center [299, 154] width 268 height 135
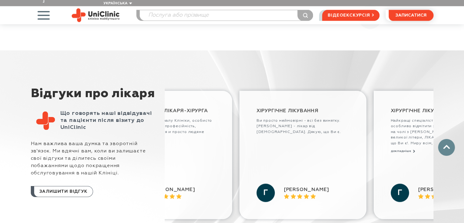
drag, startPoint x: 354, startPoint y: 149, endPoint x: 208, endPoint y: 148, distance: 145.4
click at [208, 148] on div "Хочеться повернутися Прекрасний сервіс, ввічливий персонал, надзвичайно сучасни…" at bounding box center [299, 154] width 268 height 135
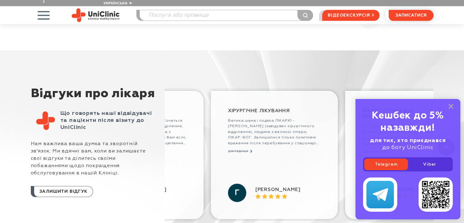
drag, startPoint x: 297, startPoint y: 149, endPoint x: 220, endPoint y: 152, distance: 76.9
click at [220, 152] on div "Хочеться повернутися Прекрасний сервіс, ввічливий персонал, надзвичайно сучасни…" at bounding box center [299, 154] width 268 height 135
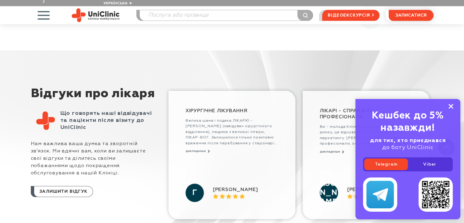
click at [450, 106] on rect at bounding box center [450, 106] width 5 height 5
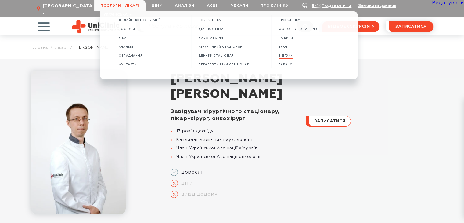
click at [289, 56] on span "ВІДГУКИ" at bounding box center [285, 55] width 14 height 3
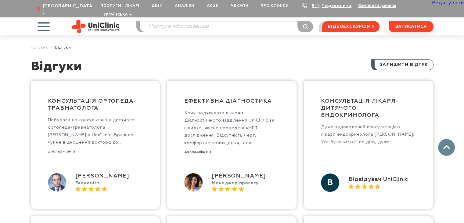
scroll to position [528, 0]
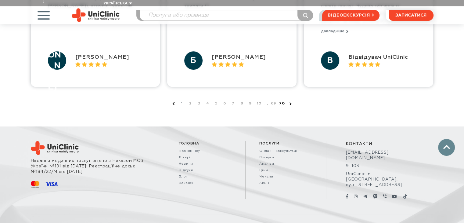
click at [280, 100] on link "70" at bounding box center [282, 103] width 6 height 6
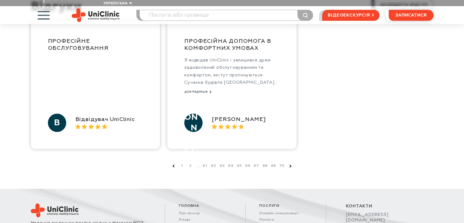
scroll to position [61, 0]
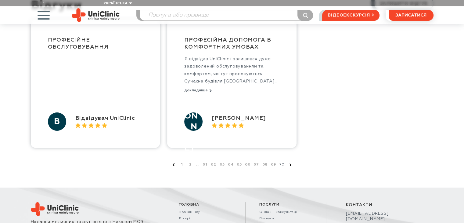
scroll to position [30, 0]
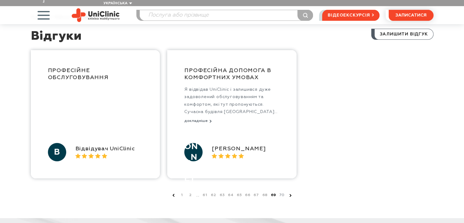
click at [273, 192] on link "69" at bounding box center [273, 195] width 6 height 6
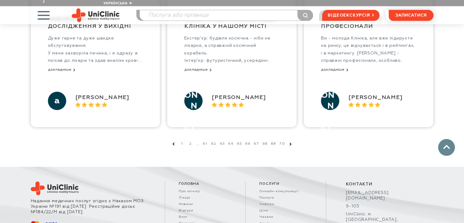
scroll to position [437, 0]
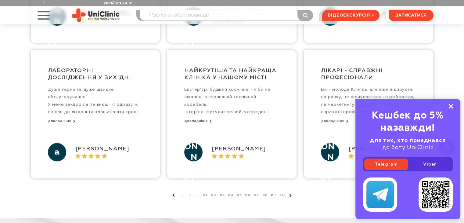
click at [451, 105] on rect at bounding box center [450, 106] width 5 height 5
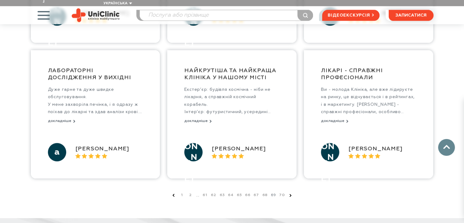
drag, startPoint x: 112, startPoint y: 130, endPoint x: 264, endPoint y: 145, distance: 152.6
click at [255, 134] on div "Найкрутіша та найкраща Клініка у нашому місті Екстер’єр: будівля космічна - ніб…" at bounding box center [231, 114] width 129 height 128
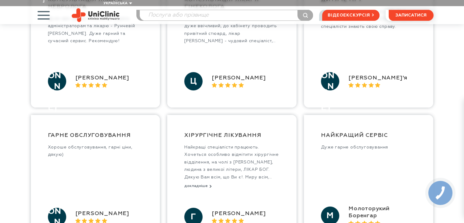
scroll to position [10, 0]
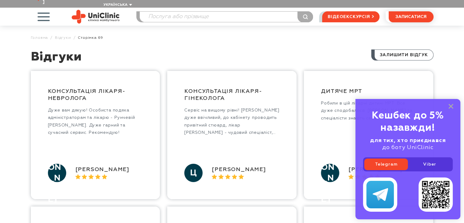
click at [450, 104] on icon at bounding box center [450, 106] width 5 height 5
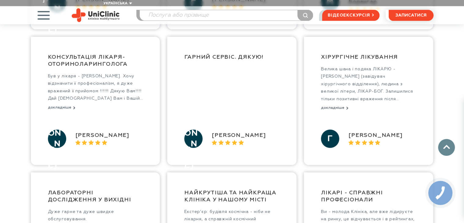
scroll to position [528, 0]
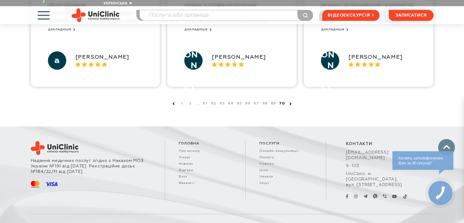
click at [283, 100] on link "70" at bounding box center [282, 103] width 6 height 6
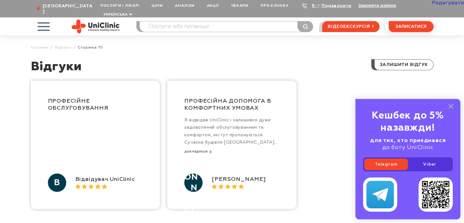
drag, startPoint x: 452, startPoint y: 106, endPoint x: 418, endPoint y: 115, distance: 35.2
click at [451, 106] on icon at bounding box center [450, 106] width 5 height 5
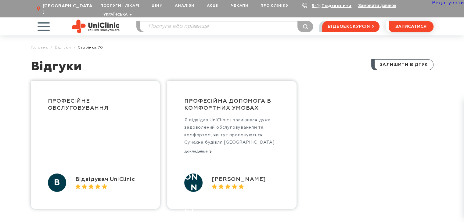
click at [272, 222] on link "69" at bounding box center [273, 225] width 6 height 6
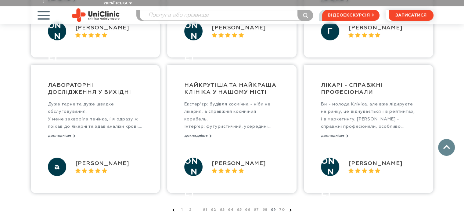
scroll to position [457, 0]
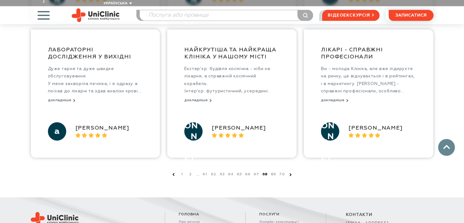
click at [266, 171] on link "68" at bounding box center [265, 174] width 6 height 6
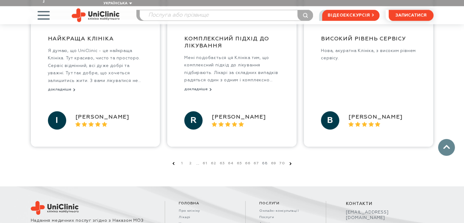
scroll to position [518, 0]
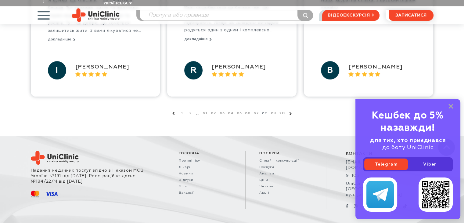
click at [265, 110] on li "68" at bounding box center [263, 113] width 9 height 6
click at [255, 110] on link "67" at bounding box center [256, 113] width 6 height 6
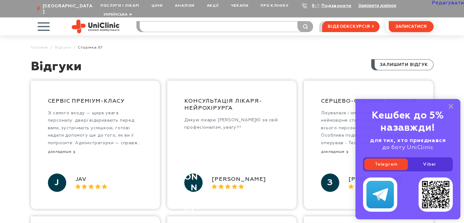
click at [197, 21] on input "search" at bounding box center [226, 26] width 173 height 10
type input "["
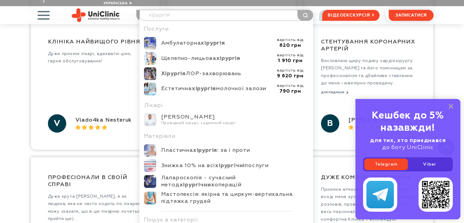
click at [187, 10] on input "хірургія" at bounding box center [226, 15] width 173 height 10
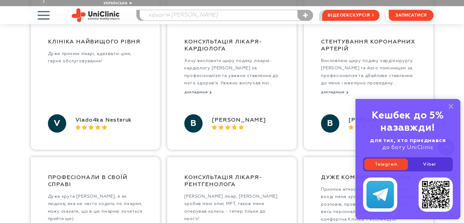
scroll to position [389, 0]
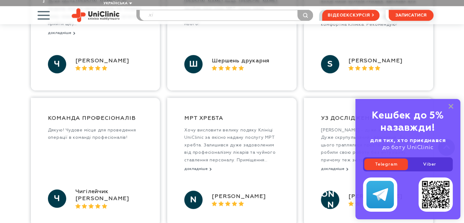
type input "х"
click at [452, 105] on icon at bounding box center [450, 106] width 5 height 5
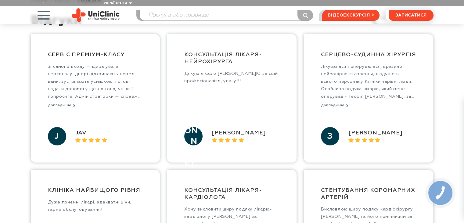
scroll to position [0, 0]
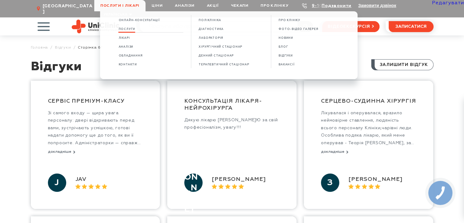
click at [126, 29] on span "Послуги" at bounding box center [126, 28] width 17 height 3
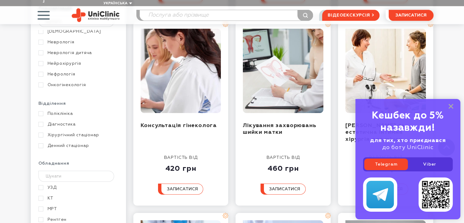
scroll to position [213, 0]
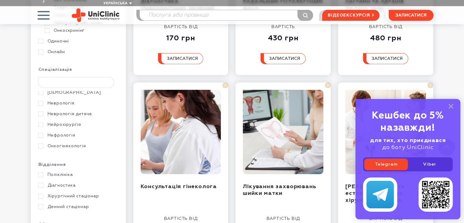
click at [73, 77] on input "text" at bounding box center [76, 82] width 76 height 11
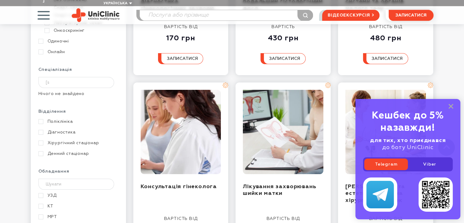
type input "["
type input "х"
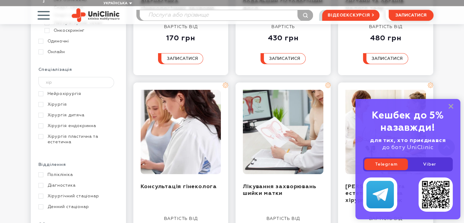
type input "хір"
click at [54, 102] on link "Хірургія" at bounding box center [77, 104] width 78 height 5
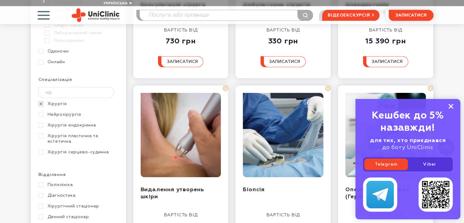
click at [450, 106] on rect at bounding box center [450, 106] width 5 height 5
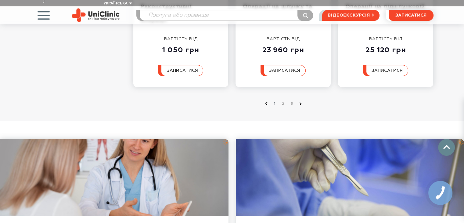
scroll to position [793, 0]
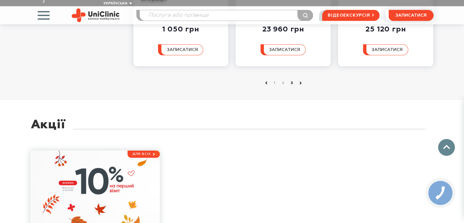
click at [291, 80] on link "3" at bounding box center [292, 83] width 6 height 6
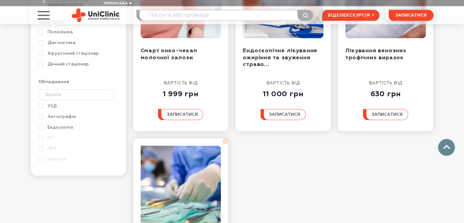
scroll to position [457, 0]
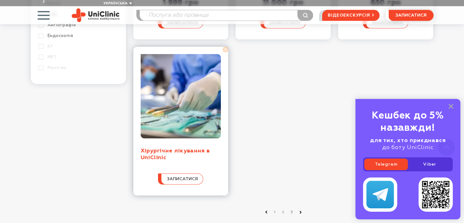
click at [154, 148] on link "Хірургічне лікування в UniClinic" at bounding box center [176, 154] width 70 height 13
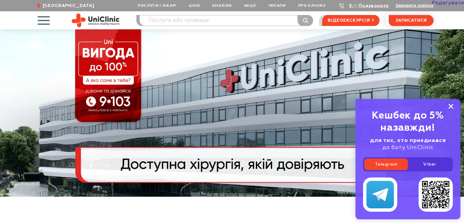
click at [452, 106] on icon at bounding box center [450, 106] width 5 height 5
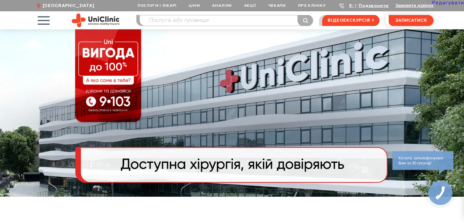
click at [443, 3] on link "Редагувати" at bounding box center [448, 3] width 32 height 5
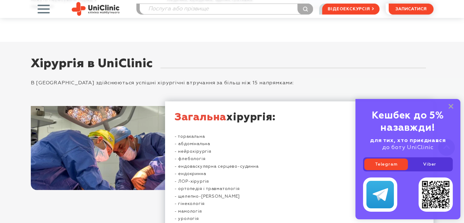
scroll to position [1402, 0]
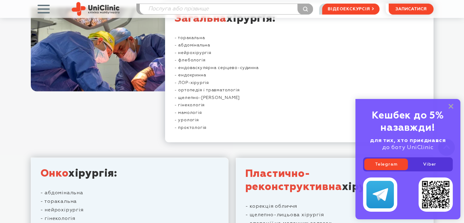
scroll to position [1503, 0]
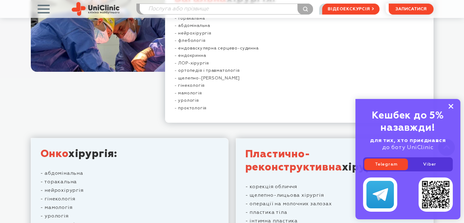
click at [451, 107] on rect at bounding box center [450, 106] width 5 height 5
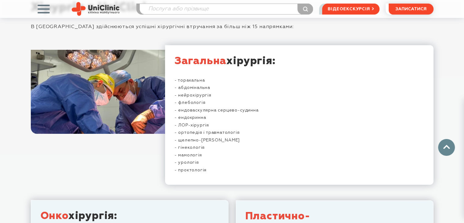
scroll to position [1411, 0]
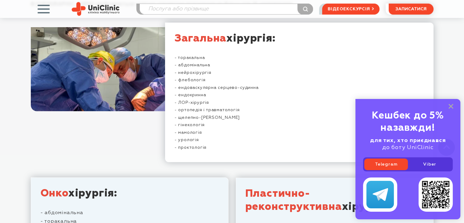
scroll to position [1372, 0]
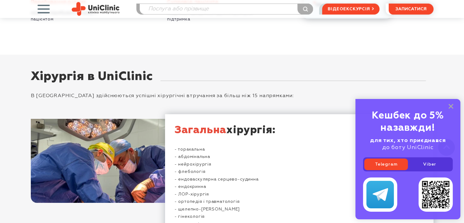
drag, startPoint x: 452, startPoint y: 105, endPoint x: 443, endPoint y: 84, distance: 22.7
click at [452, 105] on icon at bounding box center [450, 106] width 5 height 5
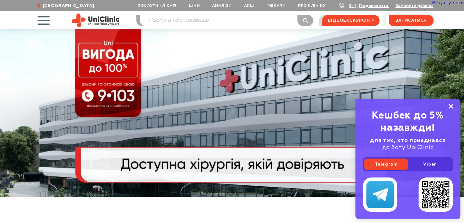
click at [451, 105] on rect at bounding box center [450, 106] width 5 height 5
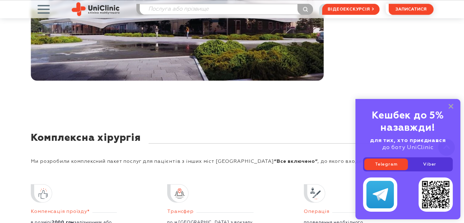
scroll to position [1159, 0]
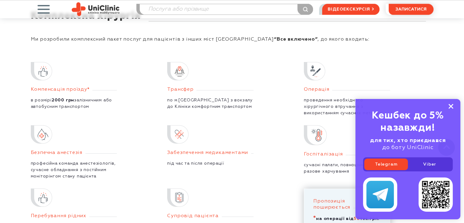
click at [449, 104] on icon at bounding box center [450, 106] width 5 height 5
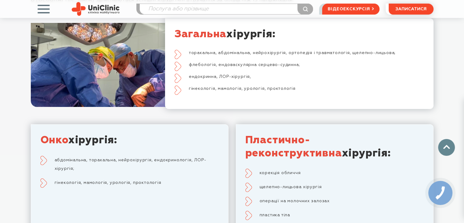
scroll to position [1494, 0]
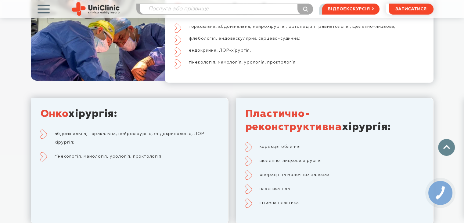
click at [440, 86] on div "Хірургія в UniClinic В Клініці здійснюються успішні хірургічні втручання за біл…" at bounding box center [232, 103] width 464 height 340
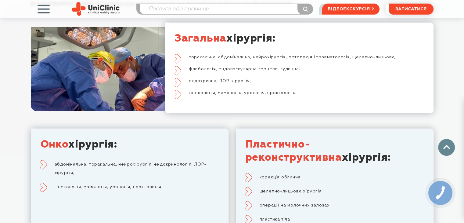
scroll to position [1433, 0]
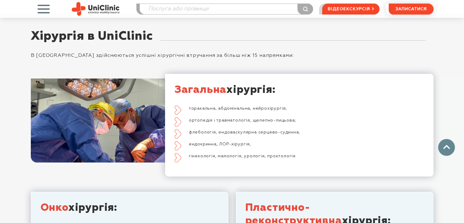
scroll to position [1405, 0]
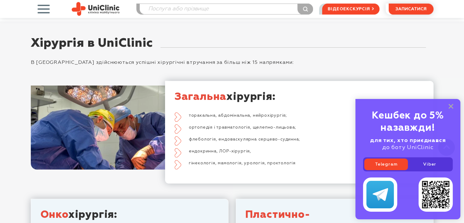
click at [252, 148] on li "ендокринна, ЛОР-хірургія," at bounding box center [298, 151] width 249 height 6
click at [250, 148] on li "ендокринна, ЛОР-хірургія," at bounding box center [298, 151] width 249 height 6
click at [450, 106] on rect at bounding box center [450, 106] width 5 height 5
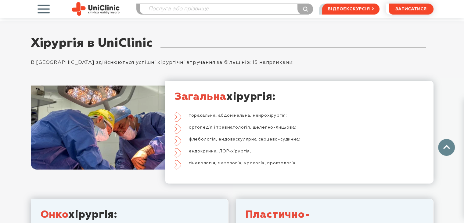
click at [345, 148] on li "ендокринна, ЛОР-хірургія," at bounding box center [298, 151] width 249 height 6
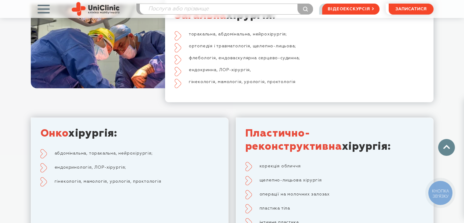
scroll to position [1497, 0]
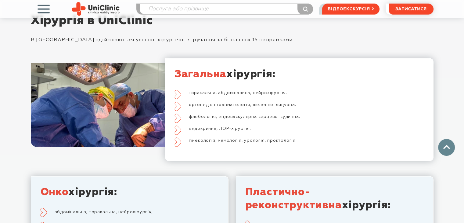
scroll to position [1486, 0]
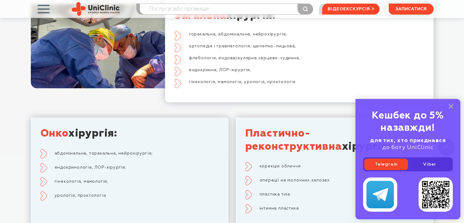
drag, startPoint x: 451, startPoint y: 105, endPoint x: 311, endPoint y: 124, distance: 141.9
click at [451, 105] on rect at bounding box center [450, 106] width 5 height 5
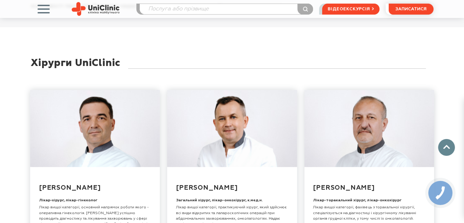
scroll to position [1738, 0]
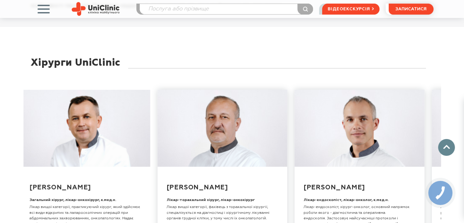
drag, startPoint x: 342, startPoint y: 154, endPoint x: 189, endPoint y: 154, distance: 153.7
click at [189, 154] on div "Смирнова Дар'я Олександрівна Медична директорка, лікарка-хірург, к.мед.н. Оперу…" at bounding box center [231, 180] width 417 height 201
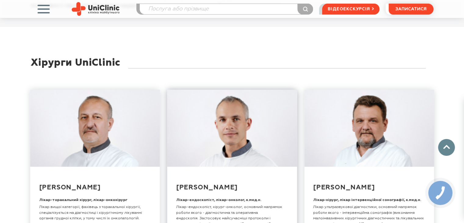
scroll to position [1768, 0]
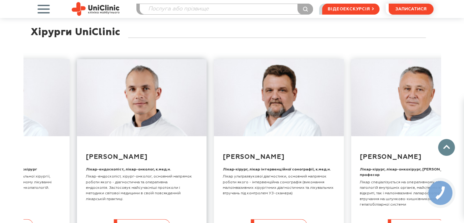
drag, startPoint x: 274, startPoint y: 134, endPoint x: 182, endPoint y: 133, distance: 92.1
click at [183, 133] on div "[PERSON_NAME] директорка, лікарка-хірург, к.мед.н. Оперуюча хірургиня вищої кат…" at bounding box center [231, 150] width 417 height 201
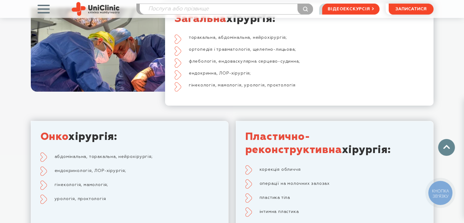
scroll to position [1494, 0]
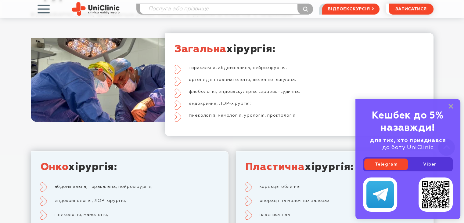
scroll to position [1514, 0]
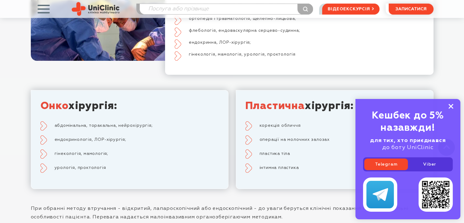
click at [449, 106] on rect at bounding box center [450, 106] width 5 height 5
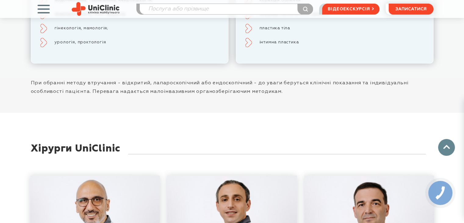
scroll to position [1605, 0]
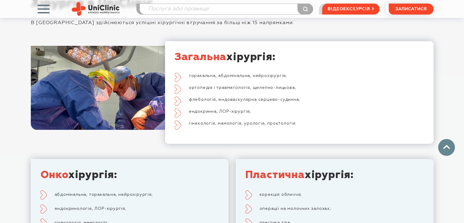
scroll to position [1463, 0]
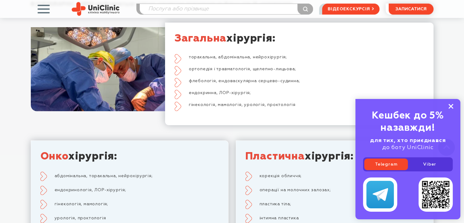
click at [452, 105] on rect at bounding box center [450, 106] width 5 height 5
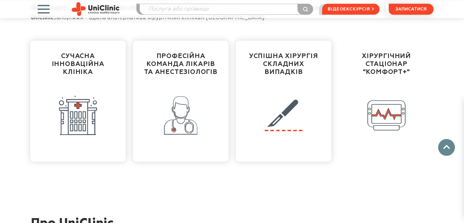
scroll to position [0, 0]
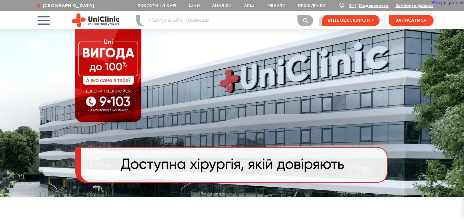
click at [446, 3] on link "Редагувати" at bounding box center [448, 3] width 32 height 5
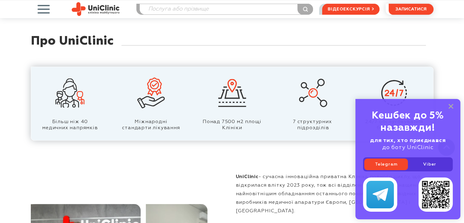
scroll to position [518, 0]
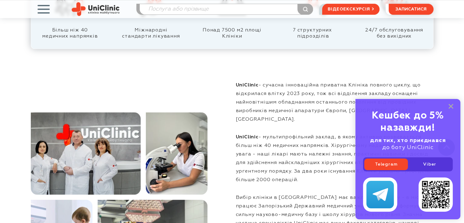
drag, startPoint x: 452, startPoint y: 105, endPoint x: 459, endPoint y: 89, distance: 17.5
click at [452, 105] on rect at bounding box center [450, 106] width 5 height 5
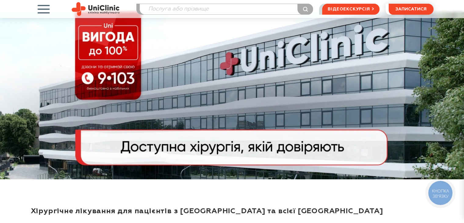
scroll to position [0, 0]
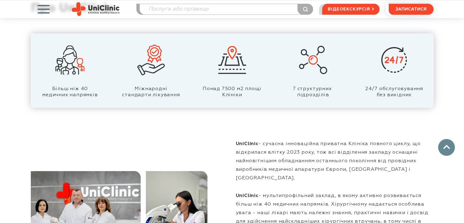
scroll to position [427, 0]
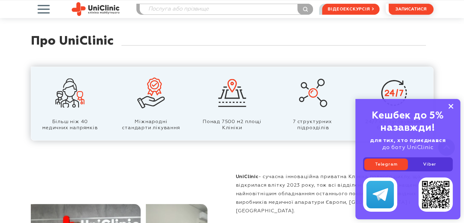
click at [448, 105] on icon at bounding box center [450, 106] width 5 height 5
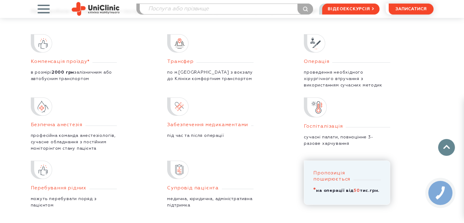
scroll to position [1189, 0]
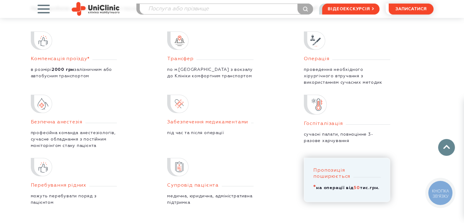
drag, startPoint x: 359, startPoint y: 156, endPoint x: 311, endPoint y: 147, distance: 49.7
click at [311, 158] on div "Пропозиція поширюється * на операції від 50 тис.грн." at bounding box center [347, 180] width 86 height 44
click at [345, 176] on li "Пропозиція поширюється * на операції від 50 тис.грн." at bounding box center [364, 182] width 137 height 49
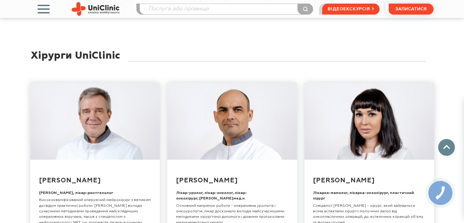
scroll to position [1768, 0]
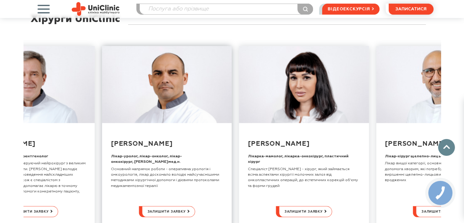
drag, startPoint x: 227, startPoint y: 167, endPoint x: 131, endPoint y: 167, distance: 95.7
click at [131, 167] on div "Смирнова Дар'я Олександрівна Медична директорка, лікарка-хірург, к.мед.н. Оперу…" at bounding box center [231, 137] width 417 height 201
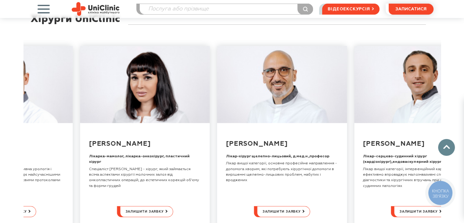
drag, startPoint x: 265, startPoint y: 168, endPoint x: 178, endPoint y: 166, distance: 87.2
click at [178, 166] on div "Смирнова Дар'я Олександрівна Медична директорка, лікарка-хірург, к.мед.н. Оперу…" at bounding box center [231, 137] width 417 height 201
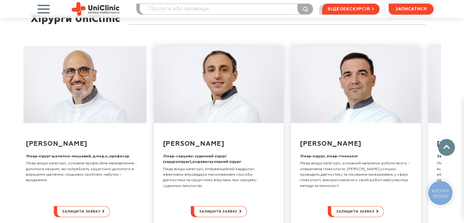
drag, startPoint x: 354, startPoint y: 166, endPoint x: 204, endPoint y: 166, distance: 150.3
click at [204, 166] on div "Смирнова Дар'я Олександрівна Медична директорка, лікарка-хірург, к.мед.н. Оперу…" at bounding box center [231, 137] width 417 height 201
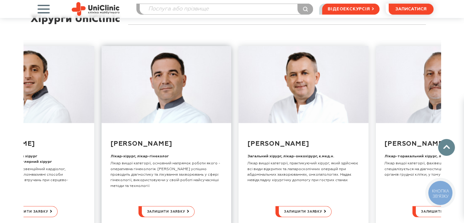
drag, startPoint x: 255, startPoint y: 166, endPoint x: 133, endPoint y: 166, distance: 122.6
click at [133, 166] on div "Смирнова Дар'я Олександрівна Медична директорка, лікарка-хірург, к.мед.н. Оперу…" at bounding box center [231, 137] width 417 height 201
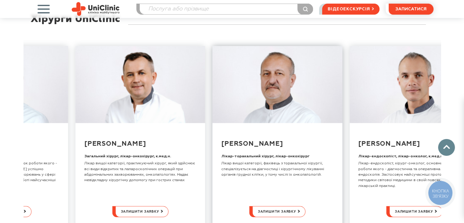
drag, startPoint x: 345, startPoint y: 166, endPoint x: 129, endPoint y: 168, distance: 216.5
click at [129, 168] on div "Смирнова Дар'я Олександрівна Медична директорка, лікарка-хірург, к.мед.н. Оперу…" at bounding box center [231, 137] width 417 height 201
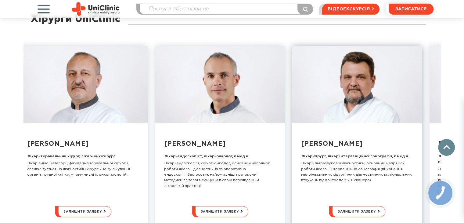
drag, startPoint x: 341, startPoint y: 169, endPoint x: 141, endPoint y: 171, distance: 200.0
click at [141, 171] on div "Смирнова Дар'я Олександрівна Медична директорка, лікарка-хірург, к.мед.н. Оперу…" at bounding box center [231, 137] width 417 height 201
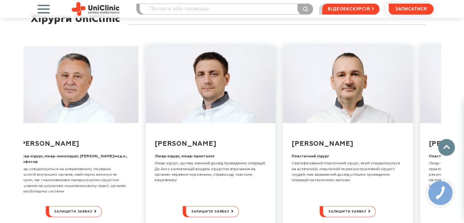
drag, startPoint x: 252, startPoint y: 168, endPoint x: 93, endPoint y: 169, distance: 158.8
click at [93, 169] on div "Смирнова Дар'я Олександрівна Медична директорка, лікарка-хірург, к.мед.н. Оперу…" at bounding box center [231, 137] width 417 height 201
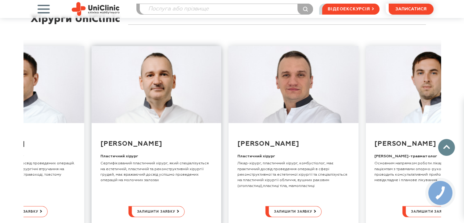
drag, startPoint x: 257, startPoint y: 166, endPoint x: 78, endPoint y: 167, distance: 178.7
click at [79, 167] on div "Смирнова Дар'я Олександрівна Медична директорка, лікарка-хірург, к.мед.н. Оперу…" at bounding box center [231, 137] width 417 height 201
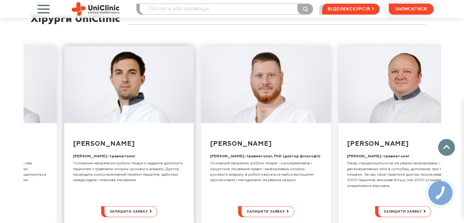
drag, startPoint x: 233, startPoint y: 166, endPoint x: 51, endPoint y: 165, distance: 182.0
click at [51, 165] on div "Смирнова Дар'я Олександрівна Медична директорка, лікарка-хірург, к.мед.н. Оперу…" at bounding box center [231, 137] width 417 height 201
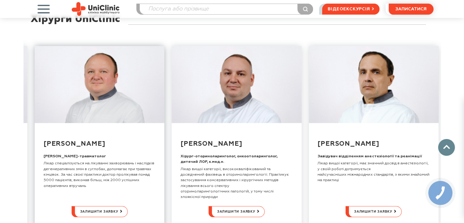
drag, startPoint x: 238, startPoint y: 166, endPoint x: 71, endPoint y: 164, distance: 167.4
click at [72, 164] on div "Смирнова Дар'я Олександрівна Медична директорка, лікарка-хірург, к.мед.н. Оперу…" at bounding box center [231, 137] width 417 height 201
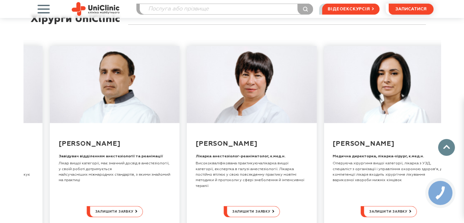
drag, startPoint x: 239, startPoint y: 165, endPoint x: 122, endPoint y: 165, distance: 117.4
click at [122, 165] on div "Смирнова Дар'я Олександрівна Медична директорка, лікарка-хірург, к.мед.н. Оперу…" at bounding box center [231, 137] width 417 height 201
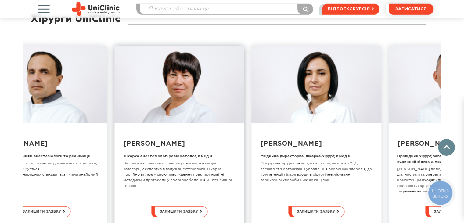
drag, startPoint x: 271, startPoint y: 177, endPoint x: 134, endPoint y: 175, distance: 137.8
click at [134, 175] on div "Смирнова Дар'я Олександрівна Медична директорка, лікарка-хірург, к.мед.н. Оперу…" at bounding box center [231, 137] width 417 height 201
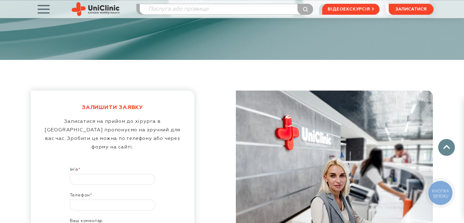
scroll to position [2957, 0]
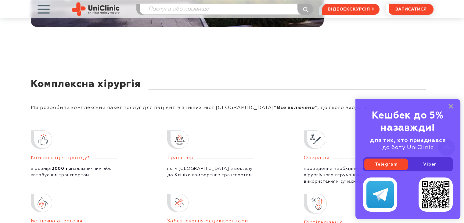
scroll to position [1128, 0]
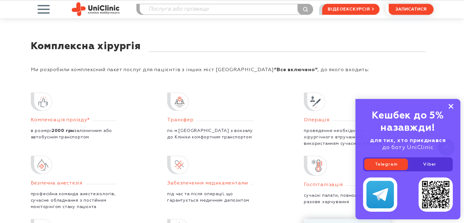
click at [449, 107] on rect at bounding box center [450, 106] width 5 height 5
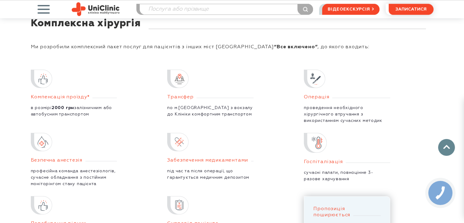
scroll to position [1178, 0]
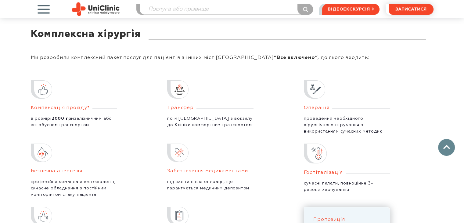
scroll to position [1197, 0]
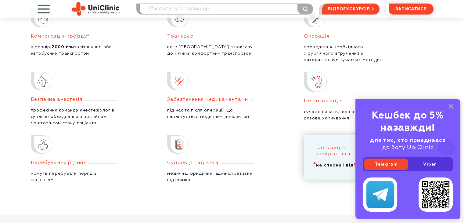
drag, startPoint x: 450, startPoint y: 106, endPoint x: 305, endPoint y: 128, distance: 147.1
click at [448, 108] on div "Кешбек до 5% назавжди! для тих, хто приєднався до боту UniClinic Telegram Viber" at bounding box center [407, 159] width 105 height 120
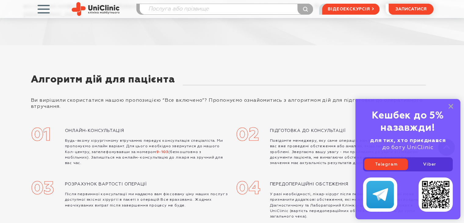
scroll to position [2337, 0]
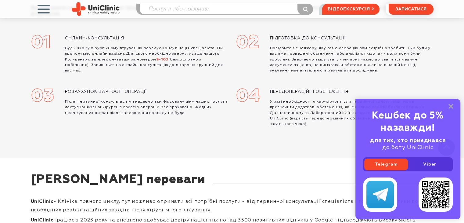
drag, startPoint x: 451, startPoint y: 108, endPoint x: 462, endPoint y: 144, distance: 37.8
click at [451, 109] on div "Кешбек до 5% назавжди! для тих, хто приєднався до боту UniClinic Telegram Viber" at bounding box center [407, 159] width 105 height 120
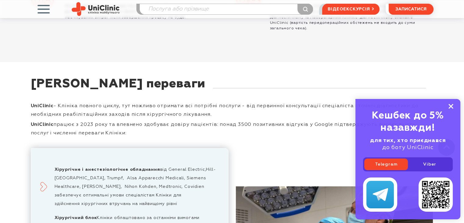
click at [450, 108] on icon at bounding box center [450, 106] width 5 height 5
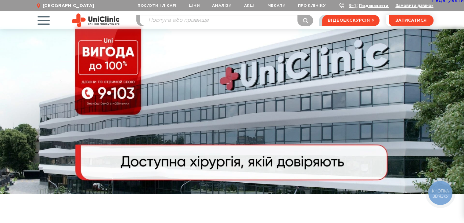
scroll to position [0, 0]
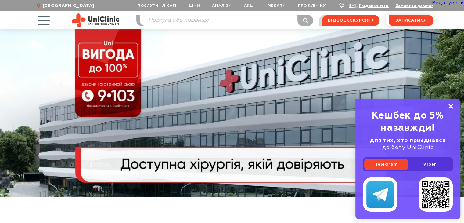
click at [449, 107] on rect at bounding box center [450, 106] width 5 height 5
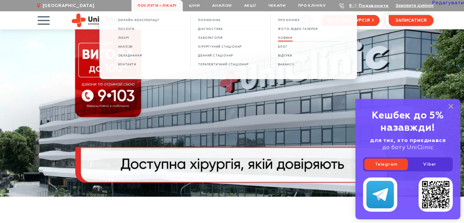
click at [287, 38] on span "НОВИНИ" at bounding box center [285, 37] width 15 height 3
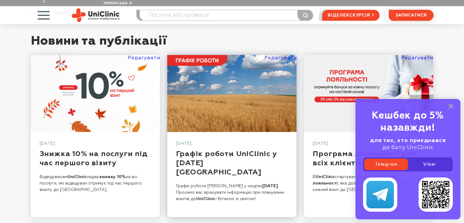
scroll to position [61, 0]
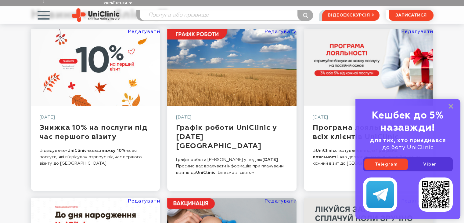
drag, startPoint x: 451, startPoint y: 104, endPoint x: 373, endPoint y: 110, distance: 78.0
click at [450, 104] on icon at bounding box center [450, 106] width 5 height 5
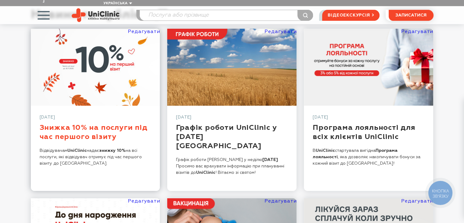
click at [117, 124] on link "Знижка 10% на послуги під час першого візиту" at bounding box center [94, 132] width 108 height 16
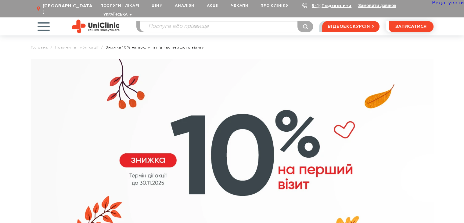
click at [438, 3] on link "Редагувати" at bounding box center [448, 3] width 32 height 5
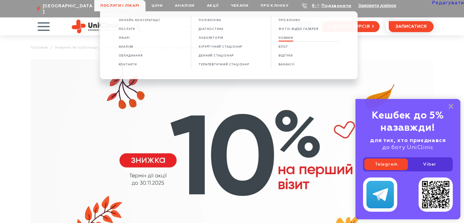
click at [287, 39] on span "НОВИНИ" at bounding box center [285, 37] width 15 height 3
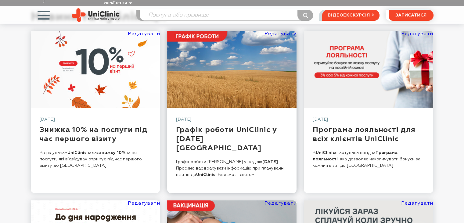
scroll to position [61, 0]
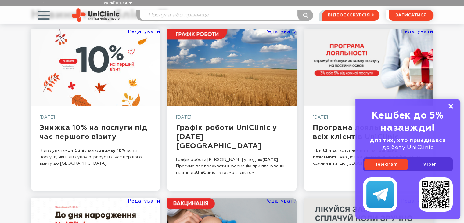
click at [452, 105] on rect at bounding box center [450, 106] width 5 height 5
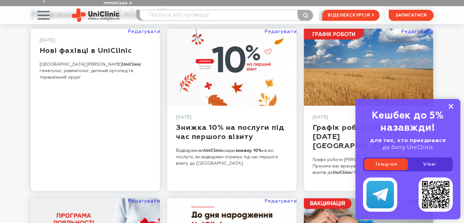
click at [451, 106] on icon at bounding box center [450, 106] width 5 height 5
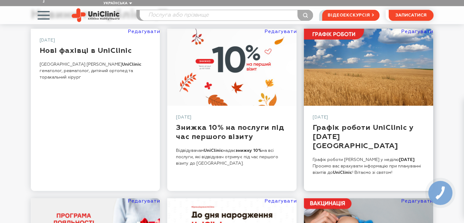
drag, startPoint x: 253, startPoint y: 134, endPoint x: 317, endPoint y: 139, distance: 64.6
click at [178, 123] on div "Знижка 10% на послуги під час першого візиту" at bounding box center [232, 132] width 112 height 18
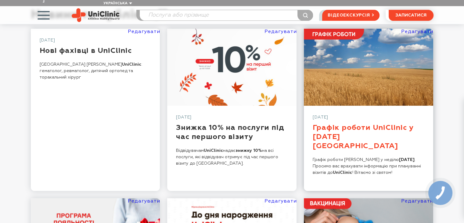
drag, startPoint x: 423, startPoint y: 131, endPoint x: 312, endPoint y: 125, distance: 110.6
click at [313, 125] on div "Графік роботи UniClinic у [DATE][GEOGRAPHIC_DATA]" at bounding box center [369, 136] width 112 height 27
copy link "Графік роботи UniClinic у [DATE][GEOGRAPHIC_DATA]"
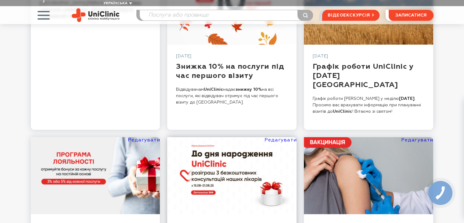
scroll to position [61, 0]
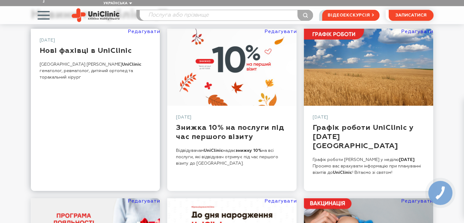
click at [126, 65] on p "Нові фахівці в UniClinic : гематолог, ревматолог, дитячий ортопед та торакальни…" at bounding box center [96, 70] width 112 height 19
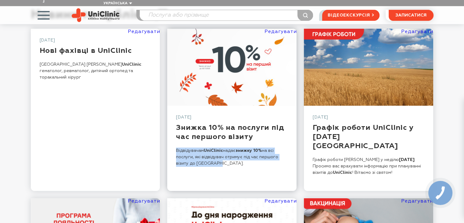
drag, startPoint x: 217, startPoint y: 158, endPoint x: 171, endPoint y: 145, distance: 47.0
click at [171, 145] on div "29/08/2025 Знижка 10% на послуги під час першого візиту Відвідувачам UniClinic …" at bounding box center [231, 147] width 129 height 85
drag, startPoint x: 254, startPoint y: 133, endPoint x: 174, endPoint y: 123, distance: 80.8
click at [174, 123] on div "29/08/2025 Знижка 10% на послуги під час першого візиту Відвідувачам UniClinic …" at bounding box center [231, 147] width 129 height 85
click at [271, 132] on div "Знижка 10% на послуги під час першого візиту" at bounding box center [232, 132] width 112 height 18
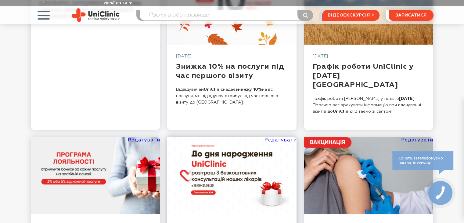
scroll to position [0, 0]
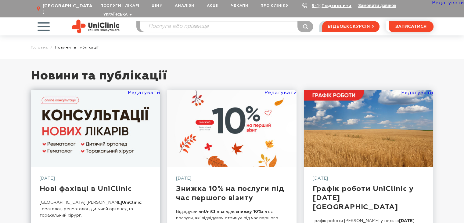
click at [73, 133] on link at bounding box center [95, 128] width 129 height 77
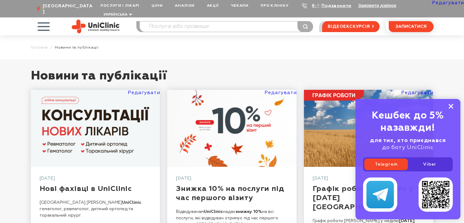
click at [451, 105] on icon at bounding box center [450, 106] width 5 height 5
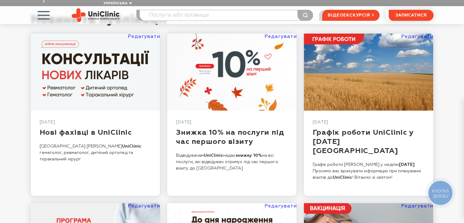
scroll to position [61, 0]
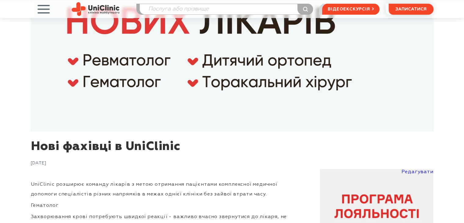
scroll to position [122, 0]
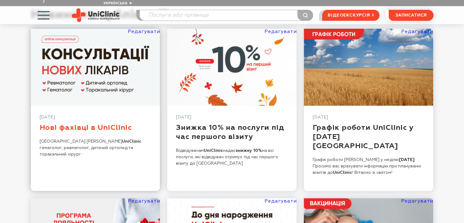
click at [70, 124] on link "Нові фахівці в UniClinic" at bounding box center [86, 127] width 92 height 7
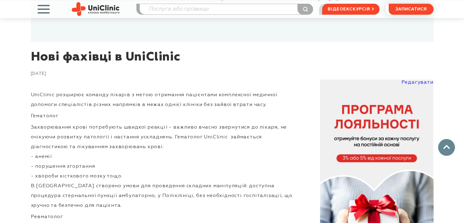
scroll to position [274, 0]
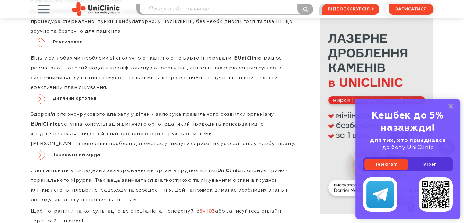
scroll to position [460, 0]
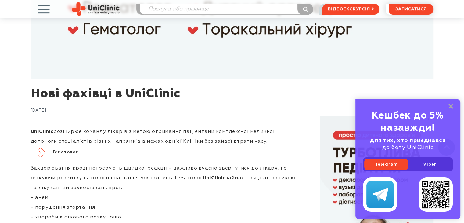
scroll to position [335, 0]
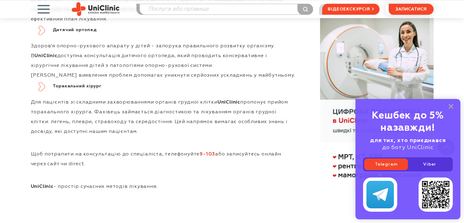
scroll to position [406, 0]
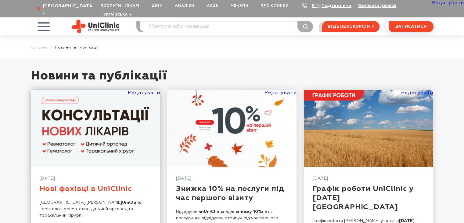
click at [69, 185] on link "Нові фахівці в UniClinic" at bounding box center [86, 188] width 92 height 7
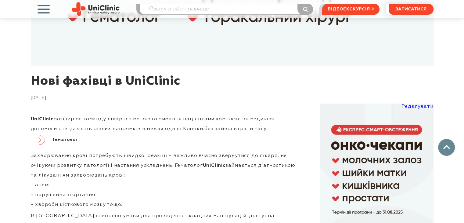
scroll to position [244, 0]
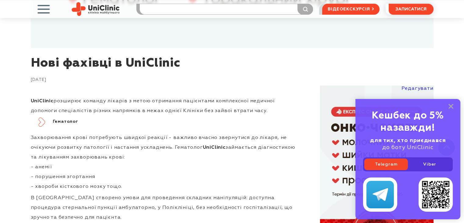
click at [273, 9] on input "search" at bounding box center [226, 9] width 173 height 10
type input "гем"
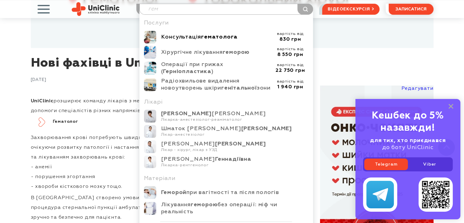
click at [197, 38] on div "Консультація гематолога" at bounding box center [216, 37] width 111 height 7
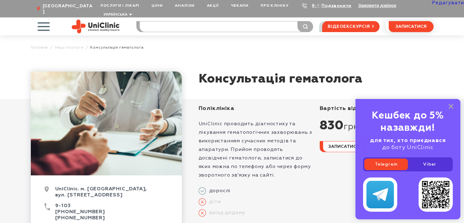
click at [179, 22] on input "search" at bounding box center [226, 26] width 173 height 10
type input "стерн"
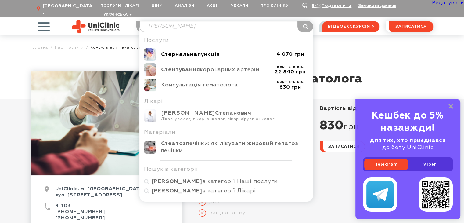
click at [170, 52] on b "Стернальна" at bounding box center [179, 54] width 37 height 5
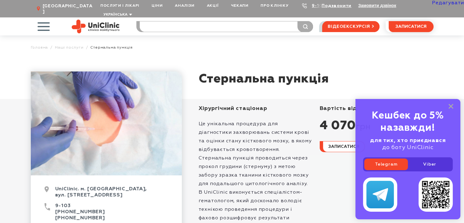
click at [173, 21] on input "search" at bounding box center [226, 26] width 173 height 10
type input "ревма"
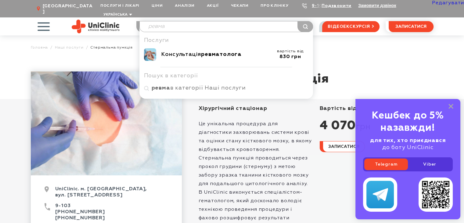
click at [189, 51] on div "Консультація ревматолога" at bounding box center [216, 54] width 111 height 7
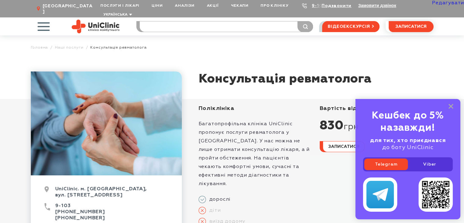
click at [217, 22] on input "search" at bounding box center [226, 26] width 173 height 10
type input "орто"
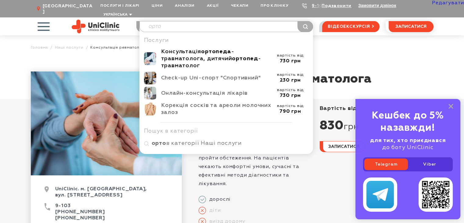
click at [191, 54] on div "Консультація ортопеда -травматолога, дитячий ортопед -травматолог" at bounding box center [216, 58] width 111 height 21
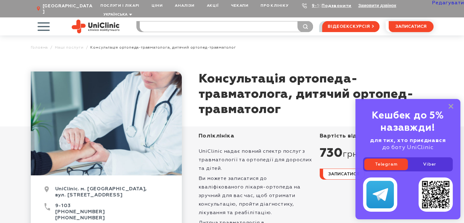
click at [199, 21] on input "search" at bounding box center [226, 26] width 173 height 10
type input "торак"
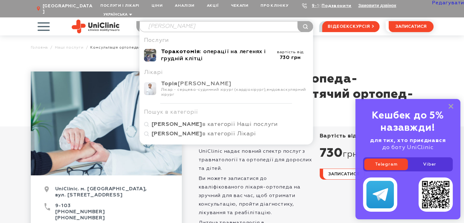
click at [188, 49] on b "Торакотомія" at bounding box center [180, 51] width 39 height 5
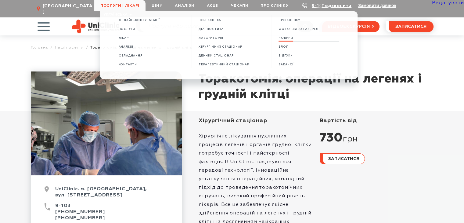
click at [289, 38] on span "НОВИНИ" at bounding box center [285, 37] width 15 height 3
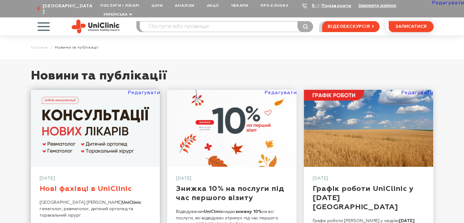
click at [104, 185] on link "Нові фахівці в UniClinic" at bounding box center [86, 188] width 92 height 7
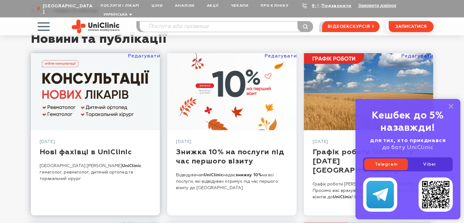
scroll to position [61, 0]
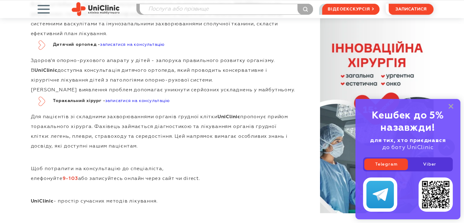
scroll to position [488, 0]
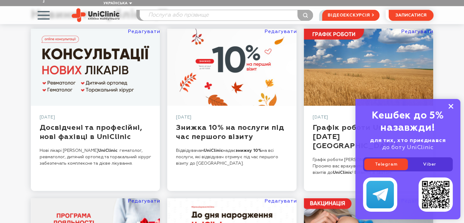
click at [449, 105] on rect at bounding box center [450, 106] width 5 height 5
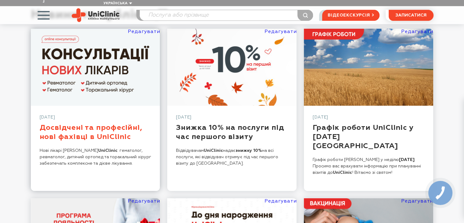
click at [114, 130] on link "Досвідчені та професійні, нові фахівці в UniClinic" at bounding box center [91, 132] width 103 height 16
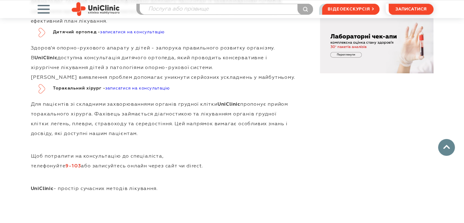
scroll to position [518, 0]
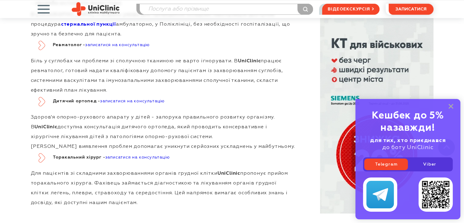
scroll to position [457, 0]
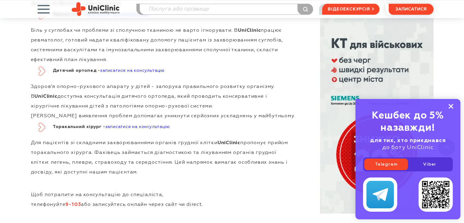
click at [452, 106] on icon at bounding box center [450, 106] width 5 height 5
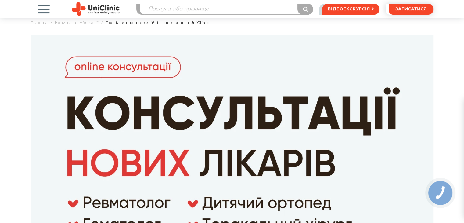
scroll to position [0, 0]
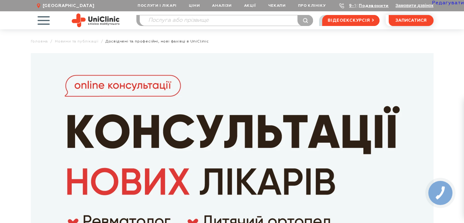
click at [98, 18] on img at bounding box center [96, 20] width 48 height 14
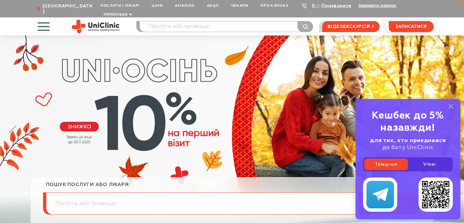
drag, startPoint x: 450, startPoint y: 105, endPoint x: 242, endPoint y: 110, distance: 208.3
click at [447, 105] on div "Кешбек до 5% назавжди! для тих, хто приєднався до боту UniClinic Telegram Viber" at bounding box center [407, 159] width 105 height 120
click at [11, 125] on icon at bounding box center [12, 132] width 7 height 14
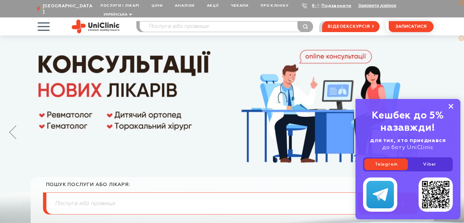
click at [449, 106] on icon at bounding box center [450, 106] width 5 height 5
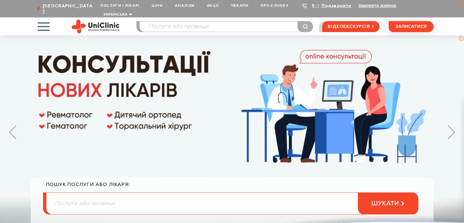
click at [205, 138] on img at bounding box center [232, 135] width 464 height 201
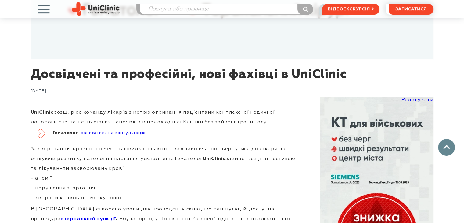
scroll to position [274, 0]
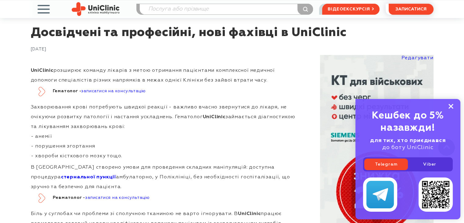
drag, startPoint x: 452, startPoint y: 105, endPoint x: 291, endPoint y: 125, distance: 161.6
click at [451, 105] on icon at bounding box center [450, 106] width 5 height 5
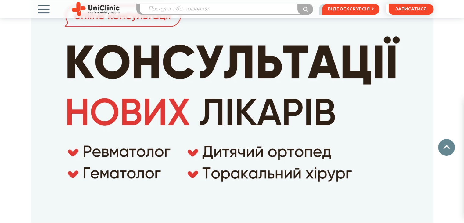
scroll to position [0, 0]
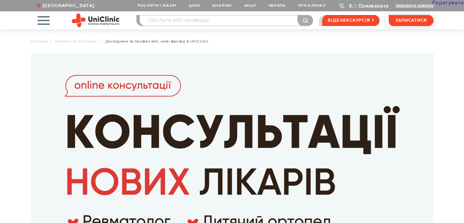
click at [114, 19] on img at bounding box center [96, 20] width 48 height 14
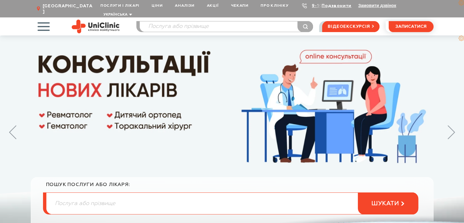
click at [205, 82] on img at bounding box center [232, 135] width 464 height 201
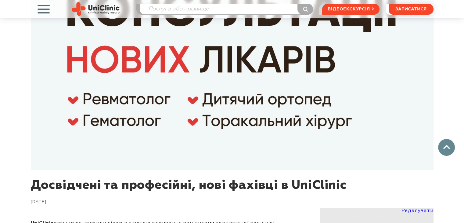
scroll to position [213, 0]
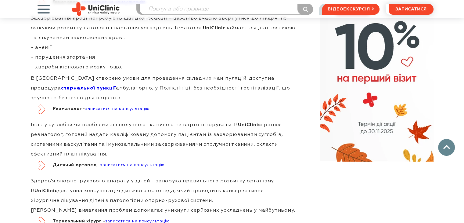
scroll to position [369, 0]
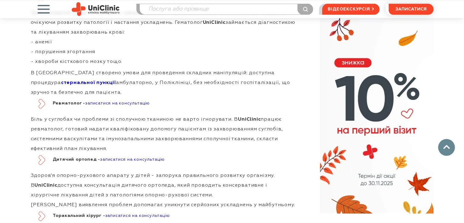
click at [356, 109] on link at bounding box center [376, 115] width 113 height 195
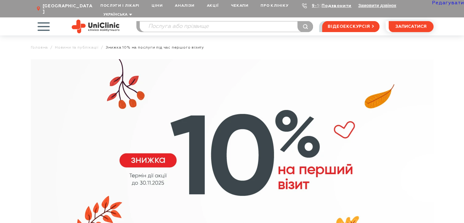
scroll to position [122, 0]
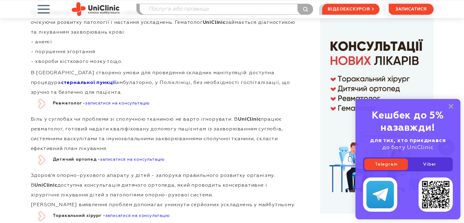
drag, startPoint x: 451, startPoint y: 104, endPoint x: 445, endPoint y: 106, distance: 6.1
click at [451, 104] on icon at bounding box center [450, 106] width 5 height 5
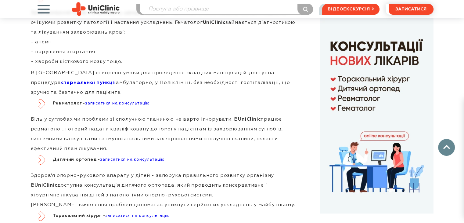
click at [353, 116] on link at bounding box center [376, 115] width 113 height 195
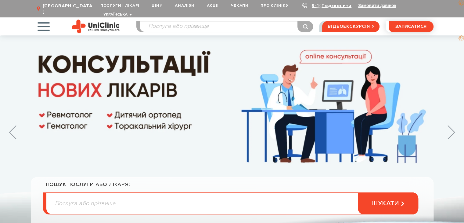
click at [144, 102] on img at bounding box center [232, 135] width 464 height 201
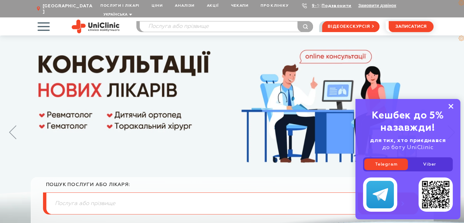
click at [450, 105] on rect at bounding box center [450, 106] width 5 height 5
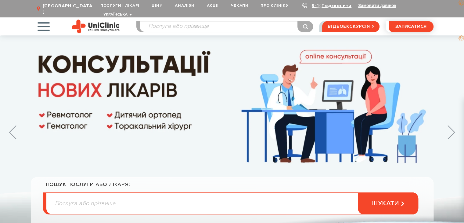
click at [157, 95] on img at bounding box center [232, 135] width 464 height 201
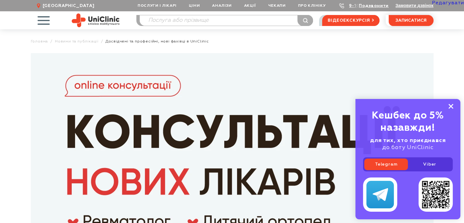
click at [452, 107] on icon at bounding box center [450, 106] width 5 height 5
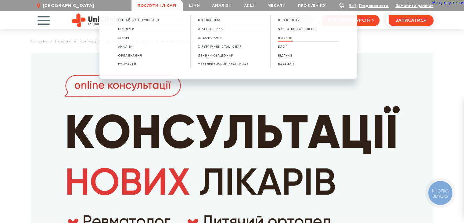
click at [291, 38] on span "НОВИНИ" at bounding box center [285, 37] width 15 height 3
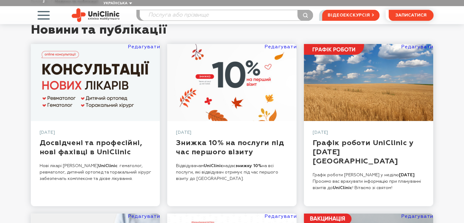
scroll to position [91, 0]
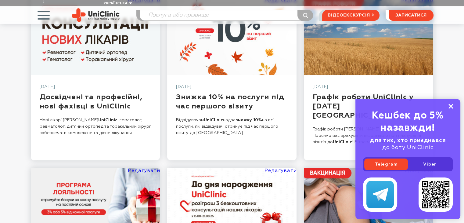
click at [450, 106] on icon at bounding box center [450, 106] width 5 height 5
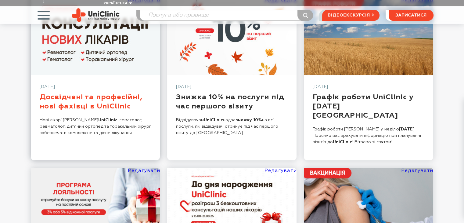
click at [118, 104] on link "Досвідчені та професійні, нові фахівці в UniClinic" at bounding box center [91, 101] width 103 height 16
click at [92, 94] on link "Досвідчені та професійні, нові фахівці в UniClinic" at bounding box center [91, 101] width 103 height 16
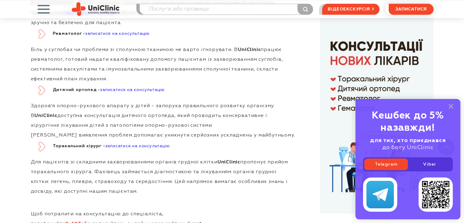
scroll to position [457, 0]
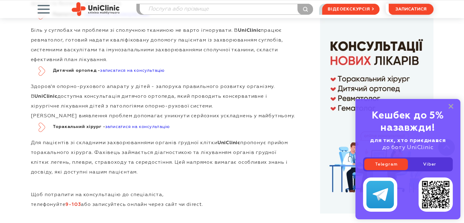
drag, startPoint x: 448, startPoint y: 107, endPoint x: 451, endPoint y: 111, distance: 5.3
click at [448, 107] on icon at bounding box center [450, 106] width 5 height 5
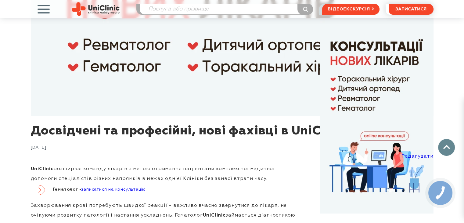
scroll to position [0, 0]
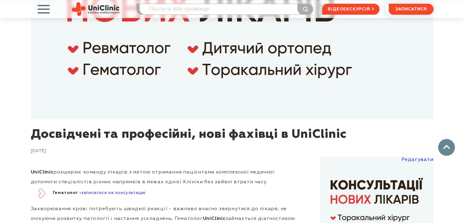
scroll to position [213, 0]
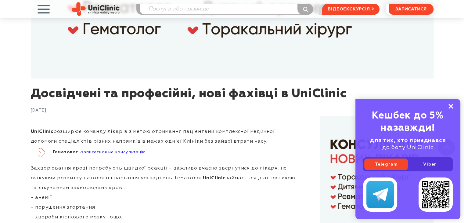
click at [451, 105] on rect at bounding box center [450, 106] width 5 height 5
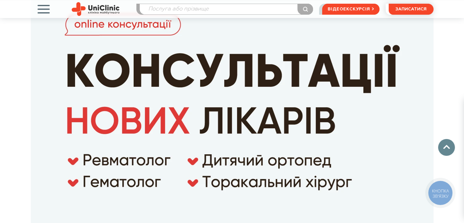
scroll to position [0, 0]
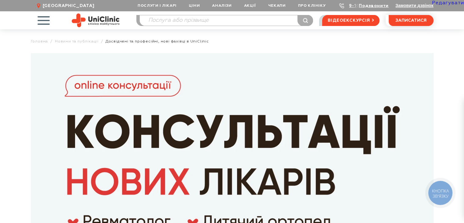
click at [446, 3] on link "Редагувати" at bounding box center [448, 3] width 32 height 5
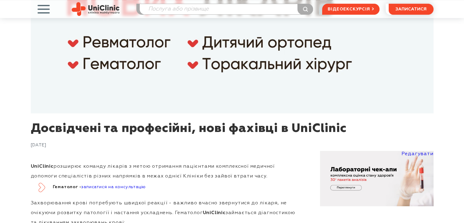
scroll to position [213, 0]
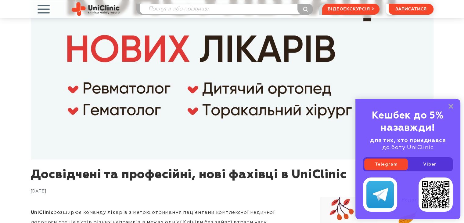
scroll to position [94, 0]
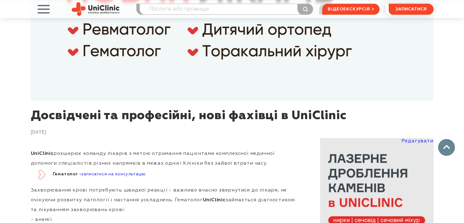
scroll to position [244, 0]
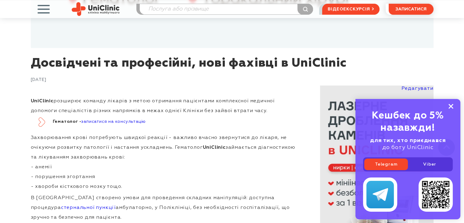
click at [450, 107] on rect at bounding box center [450, 106] width 5 height 5
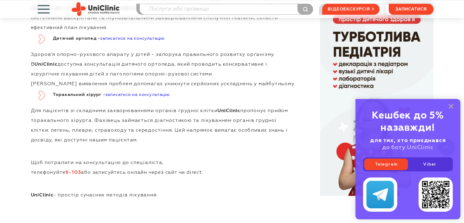
scroll to position [521, 0]
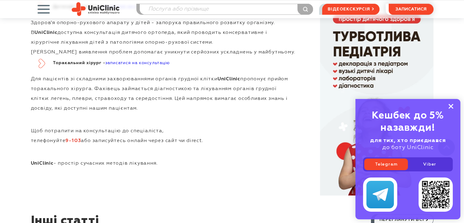
click at [449, 105] on rect at bounding box center [450, 106] width 5 height 5
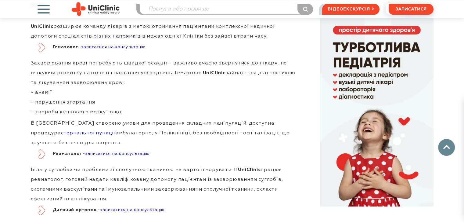
scroll to position [277, 0]
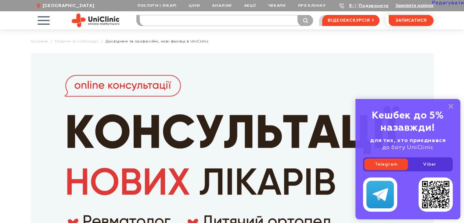
click at [177, 21] on input "search" at bounding box center [226, 20] width 173 height 10
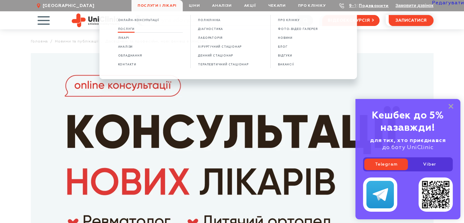
click at [132, 30] on span "Послуги" at bounding box center [126, 28] width 17 height 3
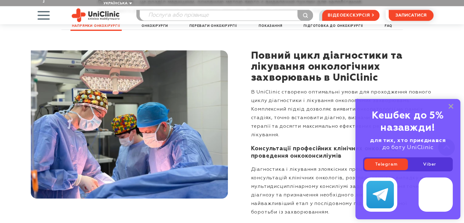
scroll to position [762, 0]
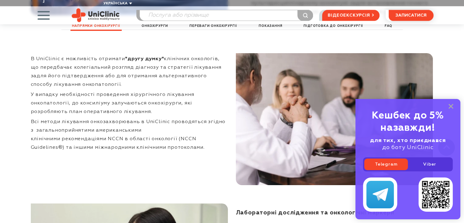
drag, startPoint x: 450, startPoint y: 105, endPoint x: 443, endPoint y: 120, distance: 15.5
click at [450, 105] on rect at bounding box center [450, 106] width 5 height 5
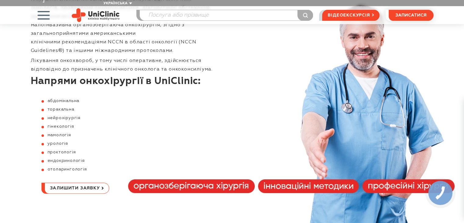
scroll to position [0, 0]
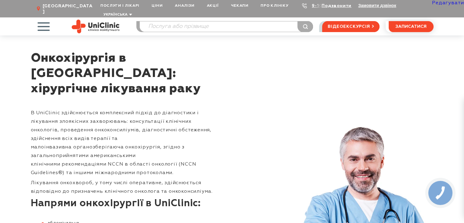
click at [206, 67] on h1 "Онкохірургія в Запоріжжі: хірургічне лікування раку" at bounding box center [122, 74] width 183 height 46
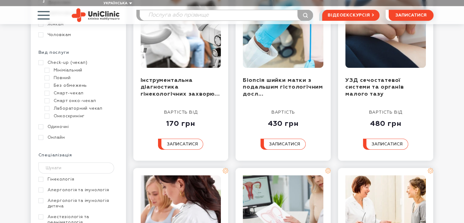
scroll to position [152, 0]
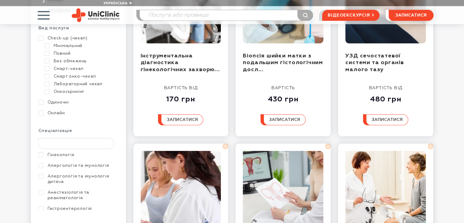
click at [54, 138] on input "text" at bounding box center [76, 143] width 76 height 11
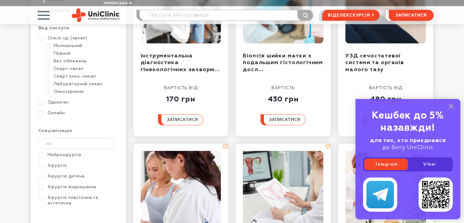
type input "хір"
click at [56, 163] on link "Хірургія" at bounding box center [77, 165] width 78 height 5
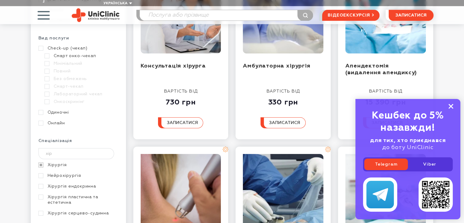
click at [450, 105] on rect at bounding box center [450, 106] width 5 height 5
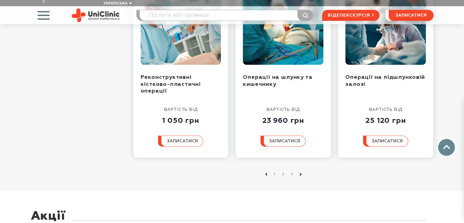
scroll to position [729, 0]
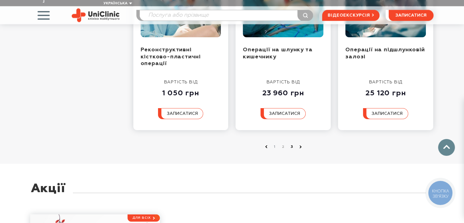
click at [292, 144] on link "3" at bounding box center [292, 147] width 6 height 6
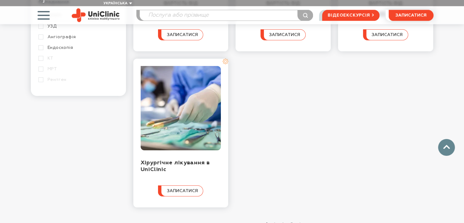
scroll to position [488, 0]
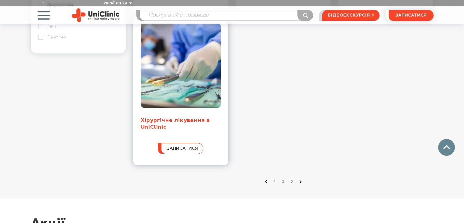
click at [152, 117] on link "Хірургічне лікування в UniClinic" at bounding box center [176, 123] width 70 height 13
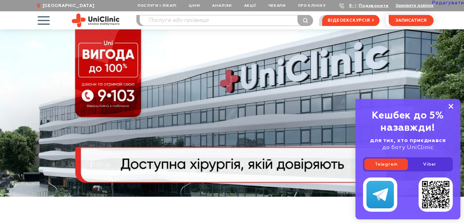
click at [451, 105] on rect at bounding box center [450, 106] width 5 height 5
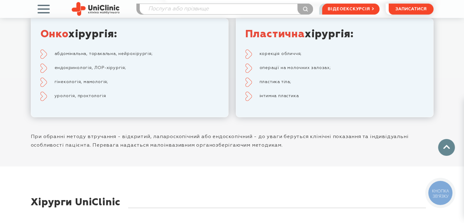
scroll to position [1738, 0]
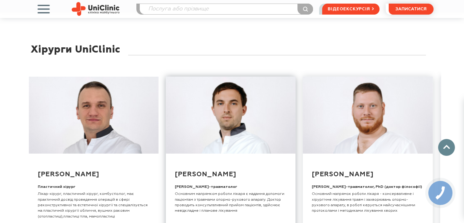
drag, startPoint x: 385, startPoint y: 143, endPoint x: 200, endPoint y: 165, distance: 186.4
click at [204, 165] on div "Смирнова Дар'я Олександрівна Медична директорка, лікарка-хірург, к.мед.н. Оперу…" at bounding box center [231, 167] width 417 height 201
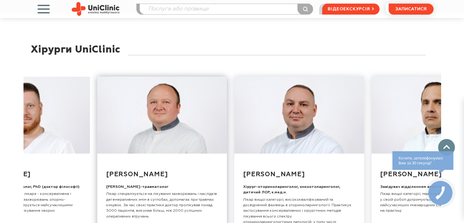
drag, startPoint x: 360, startPoint y: 142, endPoint x: 149, endPoint y: 159, distance: 211.3
click at [152, 157] on div "Смирнова Дар'я Олександрівна Медична директорка, лікарка-хірург, к.мед.н. Оперу…" at bounding box center [231, 167] width 417 height 201
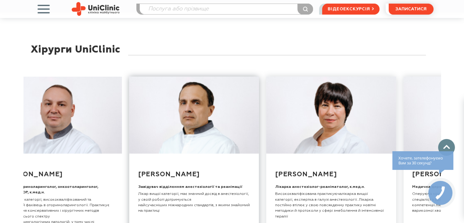
drag, startPoint x: 338, startPoint y: 138, endPoint x: 150, endPoint y: 156, distance: 188.5
click at [151, 156] on div "Смирнова Дар'я Олександрівна Медична директорка, лікарка-хірург, к.мед.н. Оперу…" at bounding box center [231, 167] width 417 height 201
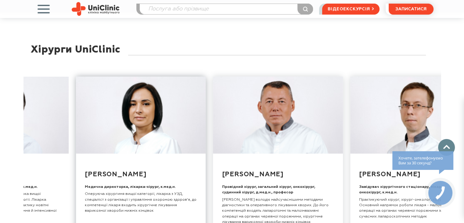
drag, startPoint x: 335, startPoint y: 139, endPoint x: 107, endPoint y: 152, distance: 228.7
click at [107, 152] on div "Смирнова Дар'я Олександрівна Медична директорка, лікарка-хірург, к.мед.н. Оперу…" at bounding box center [231, 167] width 417 height 201
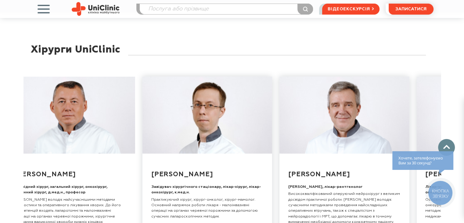
drag, startPoint x: 278, startPoint y: 140, endPoint x: 116, endPoint y: 155, distance: 162.6
click at [116, 155] on div "Смирнова Дар'я Олександрівна Медична директорка, лікарка-хірург, к.мед.н. Оперу…" at bounding box center [231, 167] width 417 height 201
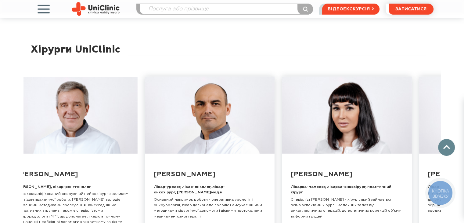
drag, startPoint x: 355, startPoint y: 139, endPoint x: 186, endPoint y: 156, distance: 170.0
click at [186, 156] on div "Смирнова Дар'я Олександрівна Медична директорка, лікарка-хірург, к.мед.н. Оперу…" at bounding box center [231, 167] width 417 height 201
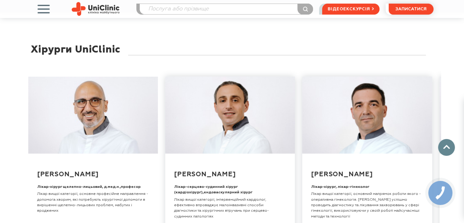
drag, startPoint x: 322, startPoint y: 139, endPoint x: 70, endPoint y: 164, distance: 253.7
click at [70, 164] on div "Смирнова Дар'я Олександрівна Медична директорка, лікарка-хірург, к.мед.н. Оперу…" at bounding box center [231, 167] width 417 height 201
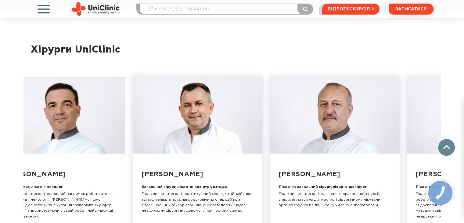
drag, startPoint x: 265, startPoint y: 137, endPoint x: 94, endPoint y: 163, distance: 173.3
click at [94, 163] on div "Смирнова Дар'я Олександрівна Медична директорка, лікарка-хірург, к.мед.н. Оперу…" at bounding box center [231, 167] width 417 height 201
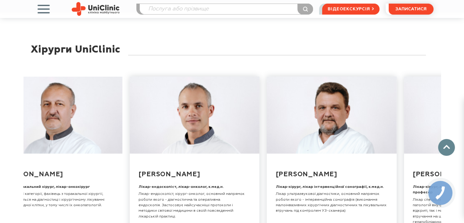
drag, startPoint x: 338, startPoint y: 135, endPoint x: 163, endPoint y: 162, distance: 176.4
click at [163, 162] on div "Смирнова Дар'я Олександрівна Медична директорка, лікарка-хірург, к.мед.н. Оперу…" at bounding box center [231, 167] width 417 height 201
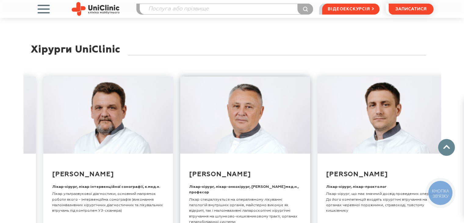
drag, startPoint x: 342, startPoint y: 138, endPoint x: 168, endPoint y: 163, distance: 175.9
click at [169, 163] on div "Смирнова Дар'я Олександрівна Медична директорка, лікарка-хірург, к.мед.н. Оперу…" at bounding box center [231, 167] width 417 height 201
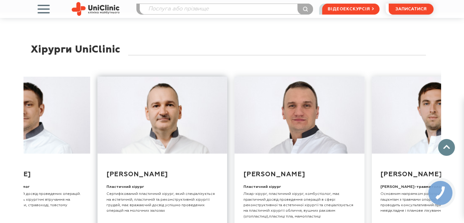
drag, startPoint x: 369, startPoint y: 159, endPoint x: 111, endPoint y: 155, distance: 258.0
click at [111, 155] on div "Смирнова Дар'я Олександрівна Медична директорка, лікарка-хірург, к.мед.н. Оперу…" at bounding box center [231, 167] width 417 height 201
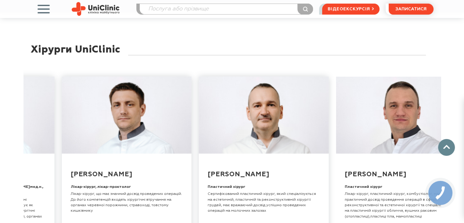
drag, startPoint x: 97, startPoint y: 163, endPoint x: 266, endPoint y: 180, distance: 169.5
click at [266, 180] on div "Смирнова Дар'я Олександрівна Медична директорка, лікарка-хірург, к.мед.н. Оперу…" at bounding box center [231, 167] width 417 height 201
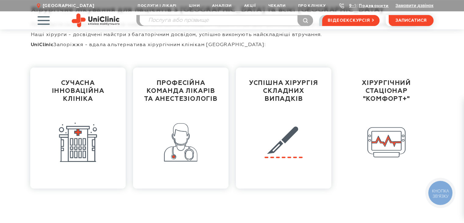
scroll to position [0, 0]
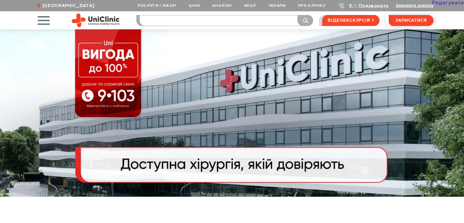
click at [177, 21] on input "search" at bounding box center [226, 20] width 173 height 10
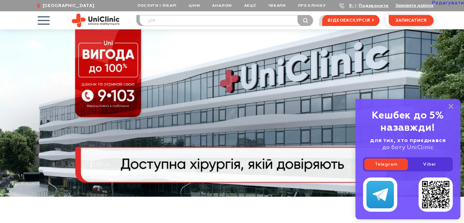
type input "р"
click at [451, 105] on rect at bounding box center [450, 106] width 5 height 5
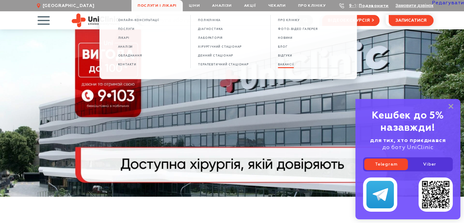
click at [289, 66] on span "ВАКАНСІЇ" at bounding box center [286, 64] width 16 height 3
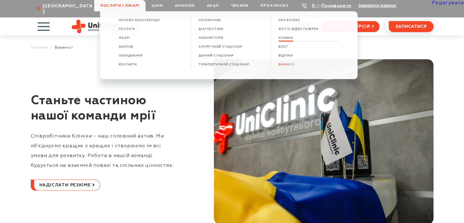
click at [293, 39] on span "НОВИНИ" at bounding box center [285, 37] width 15 height 3
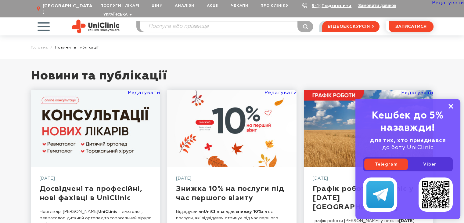
click at [448, 105] on icon at bounding box center [450, 106] width 5 height 5
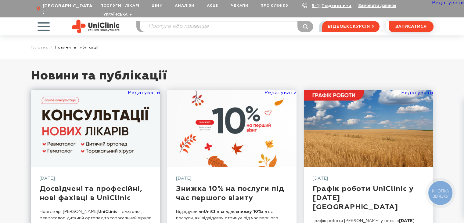
drag, startPoint x: 134, startPoint y: 195, endPoint x: 38, endPoint y: 179, distance: 97.0
click at [38, 179] on div "[DATE] Досвідчені та професійні, нові фахівці в UniClinic Нові лікарі в UniClin…" at bounding box center [95, 208] width 129 height 85
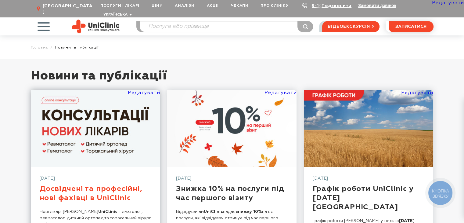
copy link "Досвідчені та професійні, нові фахівці в UniClinic"
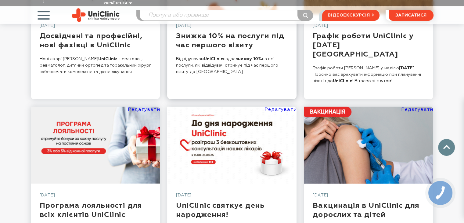
scroll to position [213, 0]
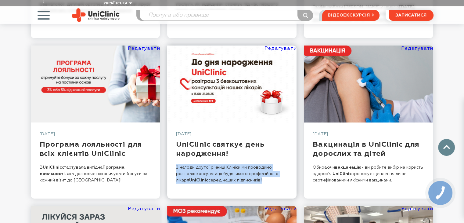
drag, startPoint x: 243, startPoint y: 166, endPoint x: 173, endPoint y: 154, distance: 71.5
click at [173, 154] on div "[DATE] UniClinic святкує день народження! З нагоди другої річниці Клініки ми пр…" at bounding box center [231, 160] width 129 height 76
copy p "З нагоди другої річниці Клініки ми проводимо розіграш консультації будь-якого п…"
